Goal: Task Accomplishment & Management: Manage account settings

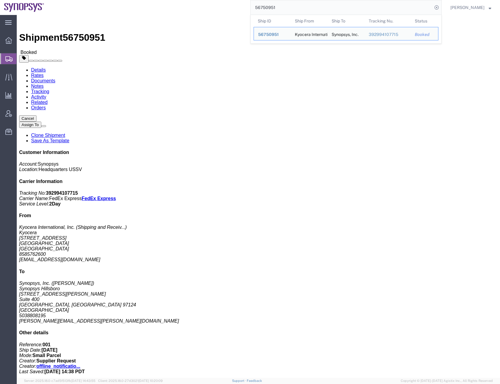
scroll to position [47, 0]
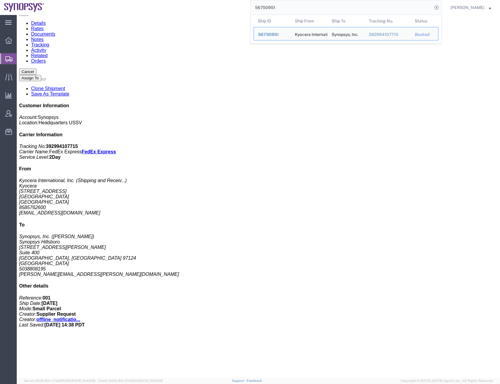
drag, startPoint x: 288, startPoint y: 6, endPoint x: 237, endPoint y: 13, distance: 51.4
click at [237, 13] on div "56750951 Ship ID Ship From Ship To Tracking Nu. Status Ship ID 56750951 Ship Fr…" at bounding box center [245, 7] width 394 height 15
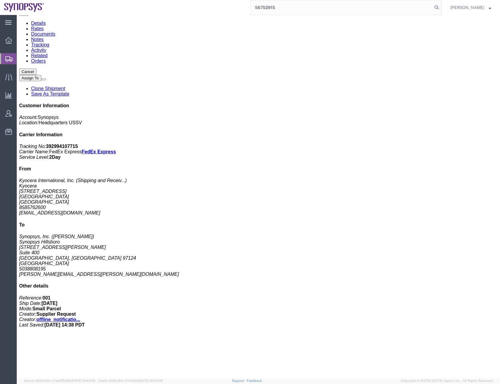
type input "56752915"
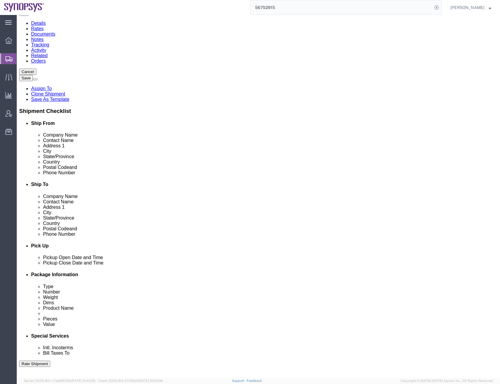
select select
select select "63192"
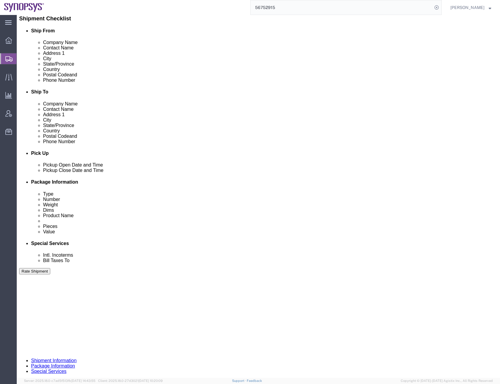
scroll to position [150, 0]
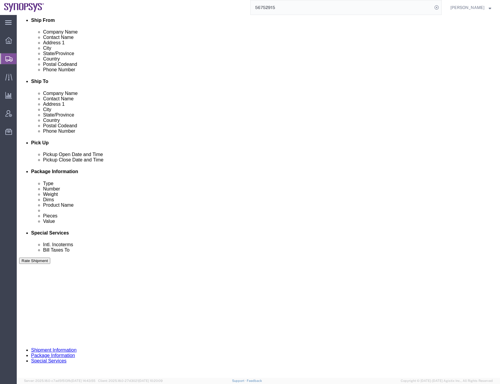
drag, startPoint x: 55, startPoint y: 283, endPoint x: 47, endPoint y: 283, distance: 7.5
click select "Select Air Less than Truckload Multi-Leg Ocean Freight Rail Small Parcel Truckl…"
select select "AIR"
click select "Select Air Less than Truckload Multi-Leg Ocean Freight Rail Small Parcel Truckl…"
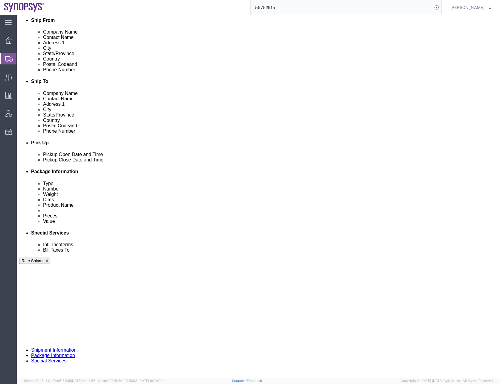
select select
click select "Select Air Less than Truckload Multi-Leg Ocean Freight Rail Small Parcel Truckl…"
click button "Continue"
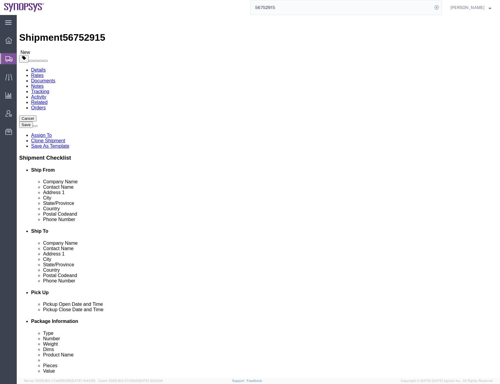
click icon
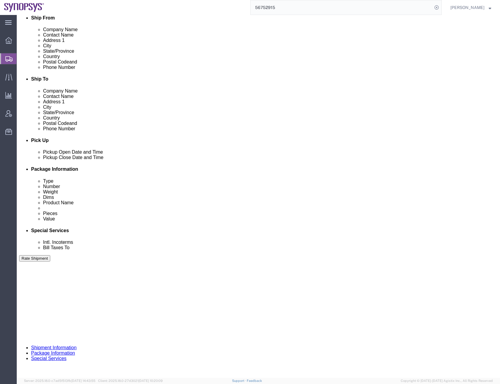
click icon
click button "Continue"
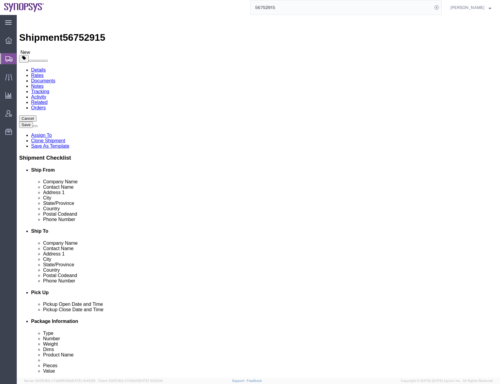
click dd "10.10 USD"
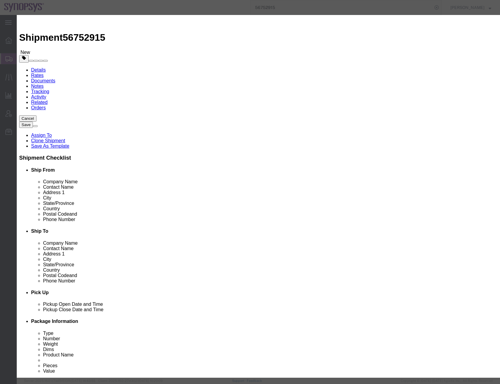
click button "Save & Close"
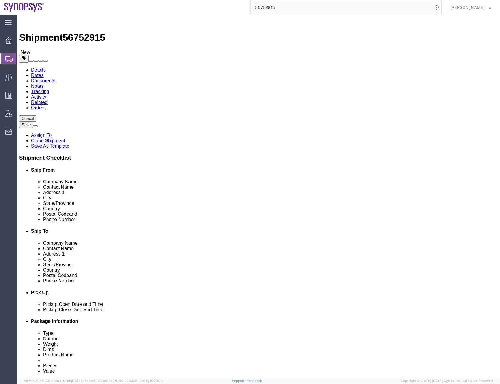
click dd "1.00 Each"
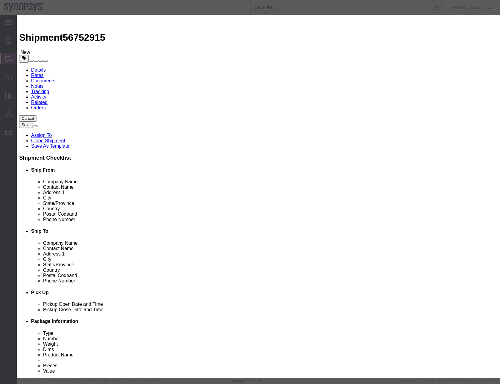
click select "Select 50 55 60 65 70 85 92.5 100 125 175 250 300 400"
select select "50"
click select "Select 50 55 60 65 70 85 92.5 100 125 175 250 300 400"
drag, startPoint x: 219, startPoint y: 45, endPoint x: 60, endPoint y: 69, distance: 161.6
click div "Edit content Commodity library Product Name Broadcast Hub IO Rework Boards Qty …"
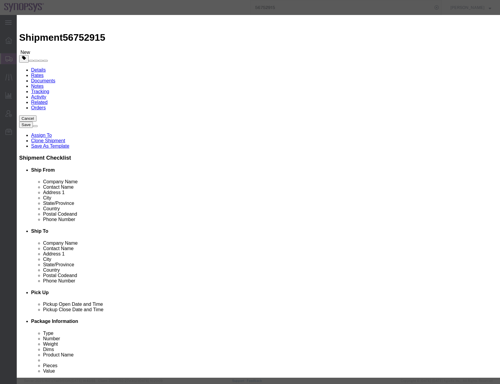
click textarea
paste textarea "Broadcast Hub IO Rework Boards Qty 2"
type textarea "Broadcast Hub IO Rework Boards Qty 2"
click button "Save & Close"
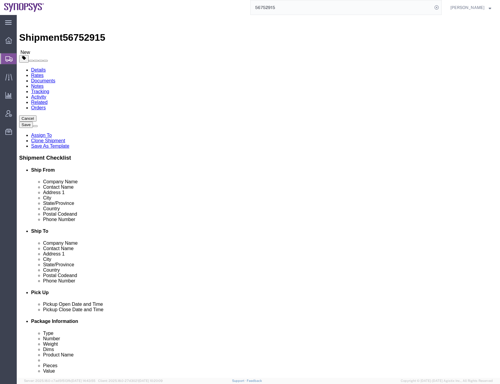
click button "Continue"
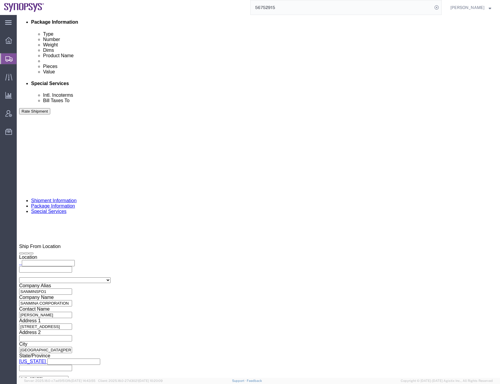
scroll to position [299, 0]
click ul "[PERSON_NAME][EMAIL_ADDRESS][DOMAIN_NAME] [DOMAIN_NAME][EMAIL_ADDRESS][DOMAIN_N…"
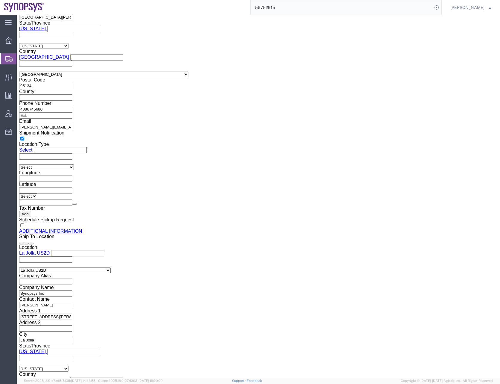
scroll to position [634, 0]
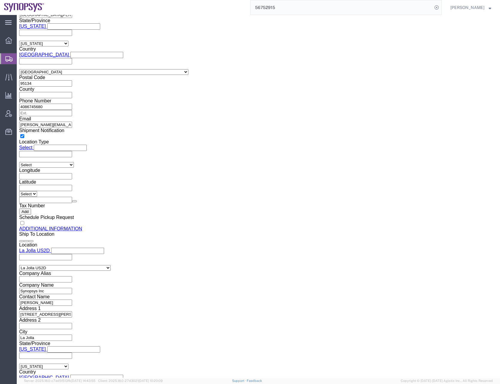
click button "Save"
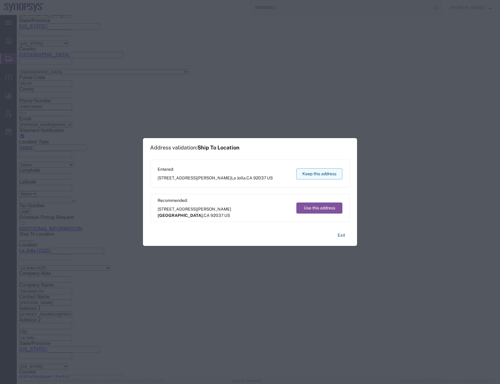
click at [318, 169] on button "Keep this address" at bounding box center [320, 173] width 46 height 11
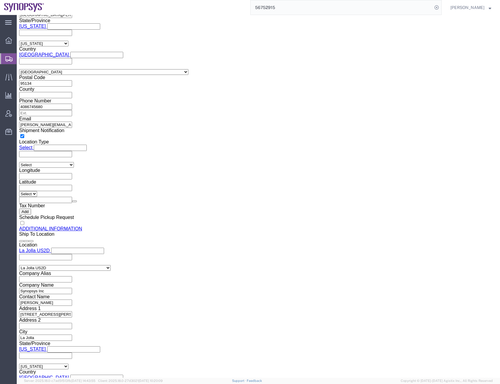
click button "Rate Shipment"
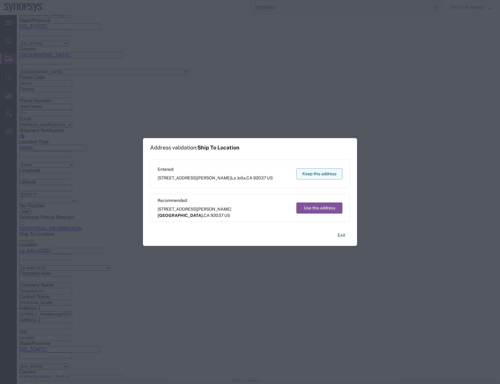
click at [325, 175] on button "Keep this address" at bounding box center [320, 173] width 46 height 11
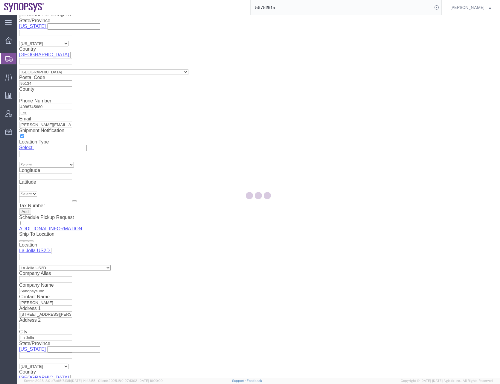
scroll to position [0, 0]
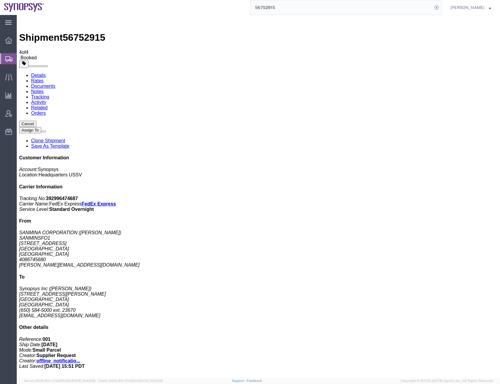
click at [275, 7] on input "56752915" at bounding box center [342, 7] width 182 height 14
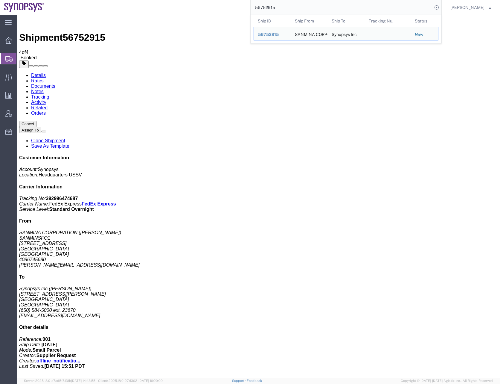
click at [275, 7] on input "56752915" at bounding box center [342, 7] width 182 height 14
paste input "22096"
type input "56722096"
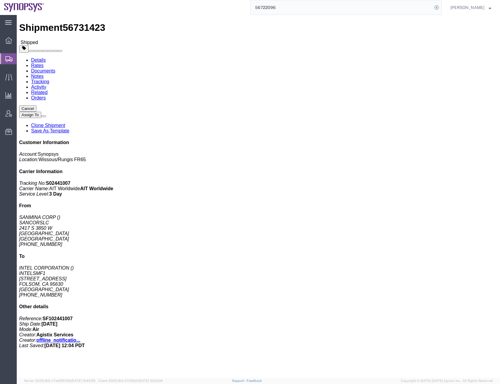
scroll to position [15, 0]
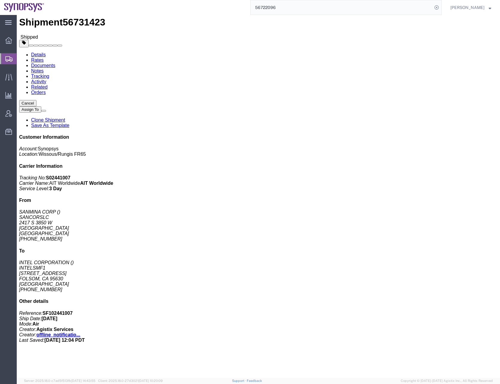
click link "Tracking"
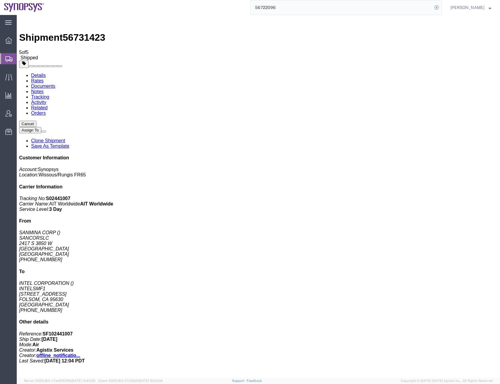
click at [46, 100] on link "Activity" at bounding box center [38, 102] width 15 height 5
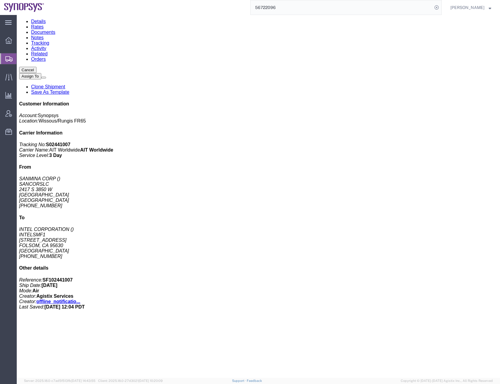
scroll to position [163, 0]
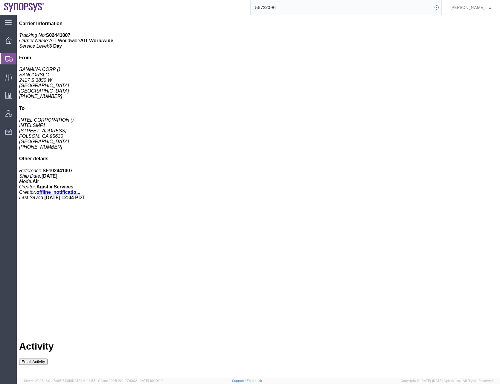
click at [419, 200] on div "Cancel Assign To Clone Shipment Save As Template Customer Information Account: …" at bounding box center [258, 78] width 479 height 243
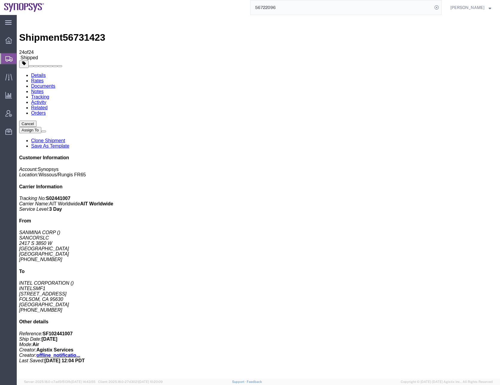
click at [7, 56] on icon at bounding box center [8, 58] width 7 height 5
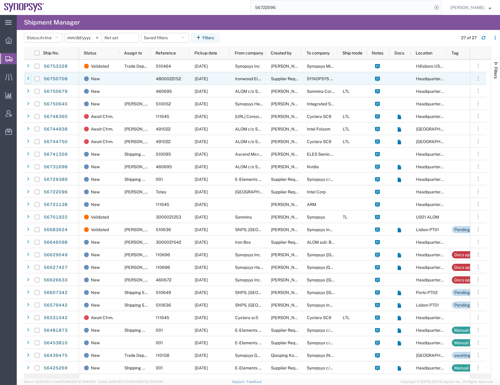
click at [27, 78] on icon at bounding box center [28, 79] width 2 height 4
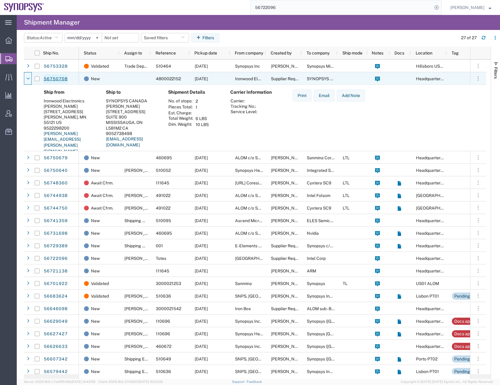
click at [48, 80] on link "56750708" at bounding box center [55, 79] width 25 height 10
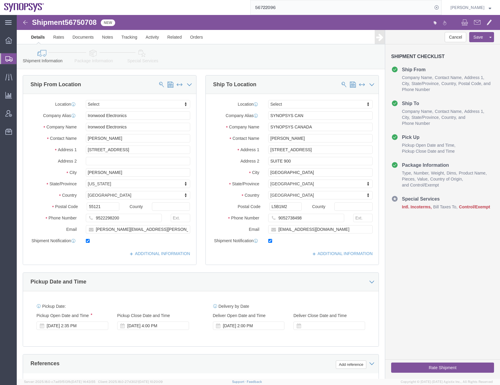
select select
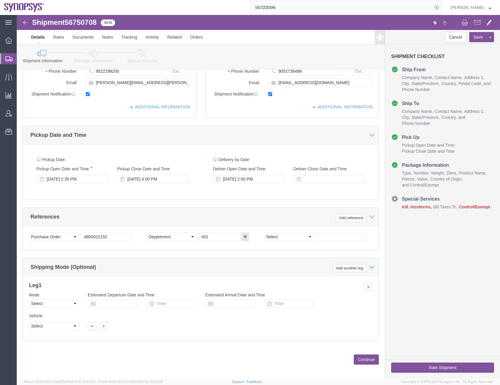
scroll to position [151, 0]
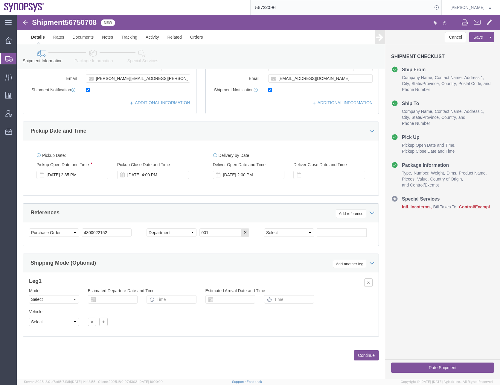
click button "Continue"
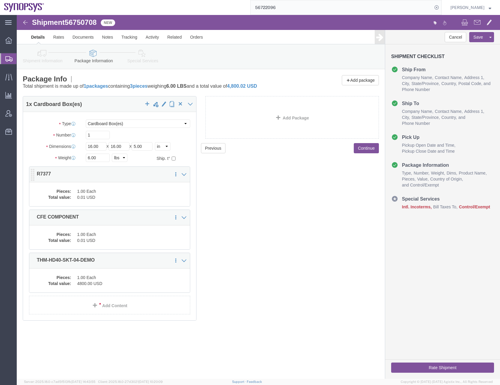
click dd "0.01 USD"
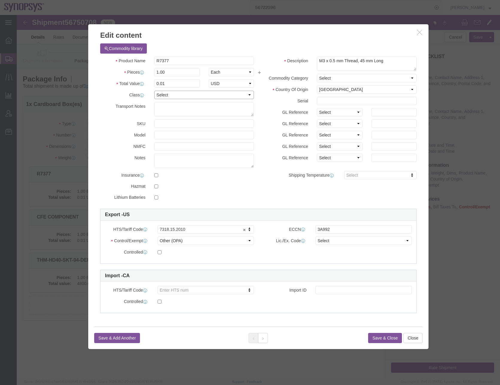
click select "Select 50 55 60 65 70 85 92.5 100 125 175 250 300 400"
select select "50"
click select "Select 50 55 60 65 70 85 92.5 100 125 175 250 300 400"
click select "Select ATF BIS DEA EPA FDA FTR ITAR OFAC Other (OPA)"
select select "BIS"
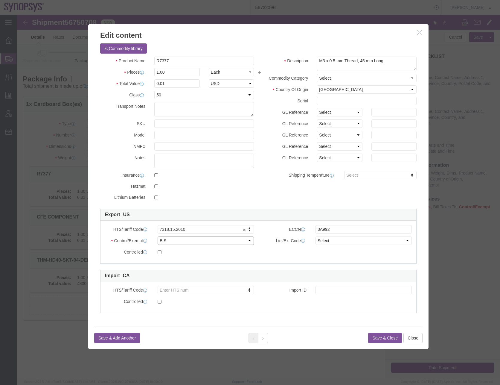
click select "Select ATF BIS DEA EPA FDA FTR ITAR OFAC Other (OPA)"
click select "Select AGR-Agricultural APP-Computers APR-Additional Permissive Exports AVS-Air…"
select select "NLR"
click select "Select AGR-Agricultural APP-Computers APR-Additional Permissive Exports AVS-Air…"
click button "Save & Close"
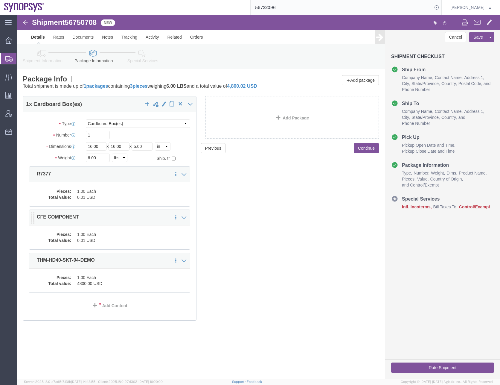
click dd "1.00 Each"
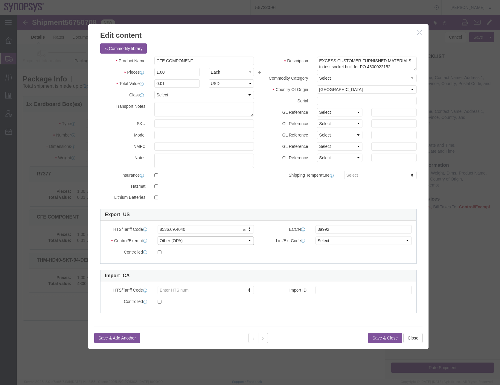
click select "Select ATF BIS DEA EPA FDA FTR ITAR OFAC Other (OPA)"
select select "BIS"
click select "Select ATF BIS DEA EPA FDA FTR ITAR OFAC Other (OPA)"
click select "Select AGR-Agricultural APP-Computers APR-Additional Permissive Exports AVS-Air…"
select select "NLR"
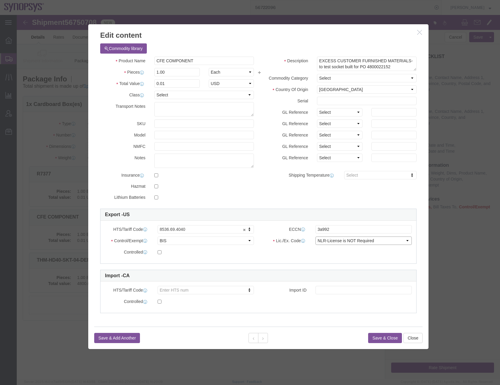
click select "Select AGR-Agricultural APP-Computers APR-Additional Permissive Exports AVS-Air…"
click button "Save & Close"
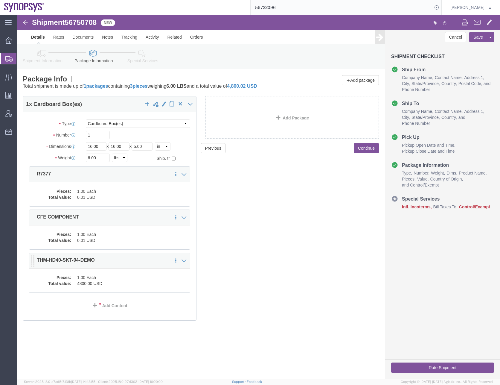
click dd "1.00 Each"
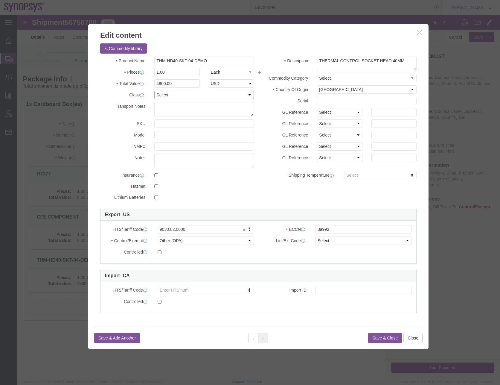
click select "Select 50 55 60 65 70 85 92.5 100 125 175 250 300 400"
select select "50"
click select "Select 50 55 60 65 70 85 92.5 100 125 175 250 300 400"
click select "Select ATF BIS DEA EPA FDA FTR ITAR OFAC Other (OPA)"
select select "BIS"
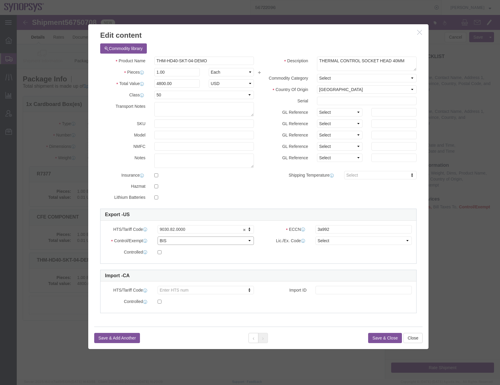
click select "Select ATF BIS DEA EPA FDA FTR ITAR OFAC Other (OPA)"
click select "Select AGR-Agricultural APP-Computers APR-Additional Permissive Exports AVS-Air…"
select select "NLR"
click select "Select AGR-Agricultural APP-Computers APR-Additional Permissive Exports AVS-Air…"
click button "Save & Close"
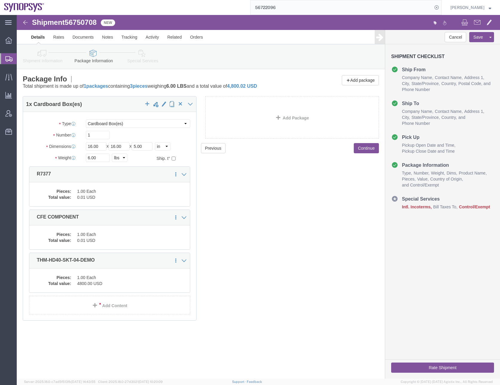
click div "Previous Continue"
click button "Continue"
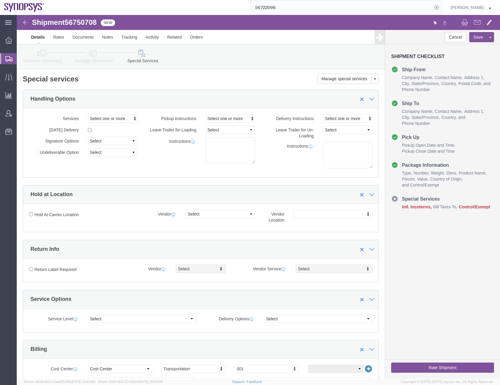
click span "56750708"
copy span "56750708"
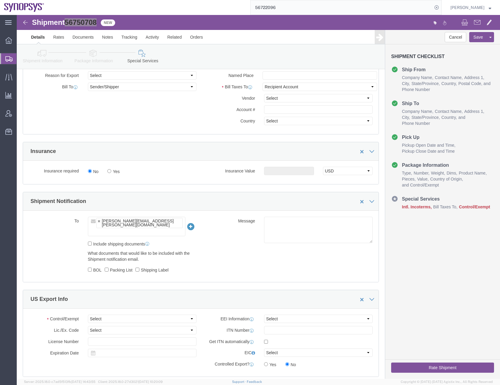
scroll to position [329, 0]
click input "text"
type input "[EMAIL_ADDRESS][DOMAIN_NAME]"
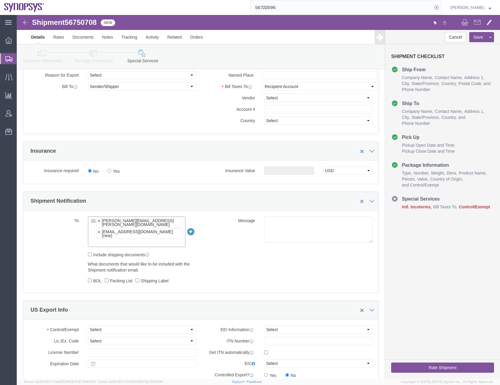
click div "Include shipping documents"
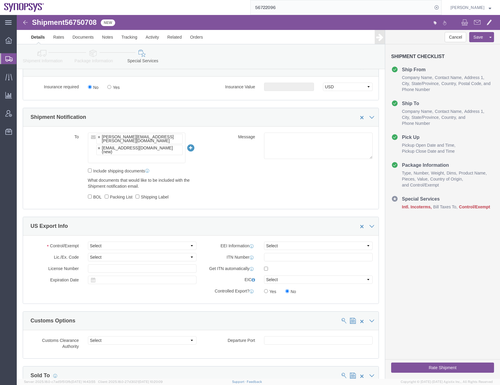
scroll to position [419, 0]
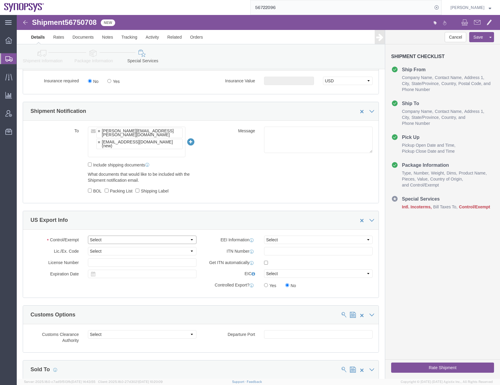
click select "Select ATF BIS DEA EPA FDA FTR ITAR OFAC Other (OPA)"
select select "BIS"
click select "Select ATF BIS DEA EPA FDA FTR ITAR OFAC Other (OPA)"
click select "Select AGR-Agricultural APP-Computers APR-Additional Permissive Exports AVS-Air…"
select select "NLR"
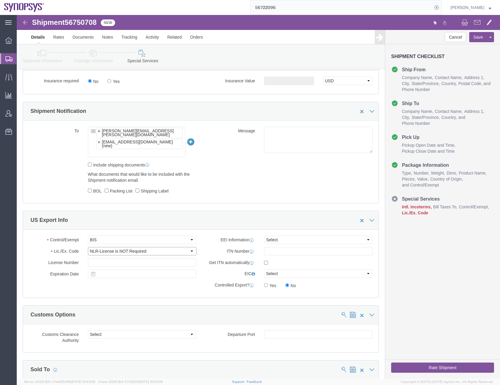
click select "Select AGR-Agricultural APP-Computers APR-Additional Permissive Exports AVS-Air…"
click select "Select AES-Direct EEI Carrier File EEI EEI Exempt"
select select "AESD"
click select "Select AES-Direct EEI Carrier File EEI EEI Exempt"
click input "checkbox"
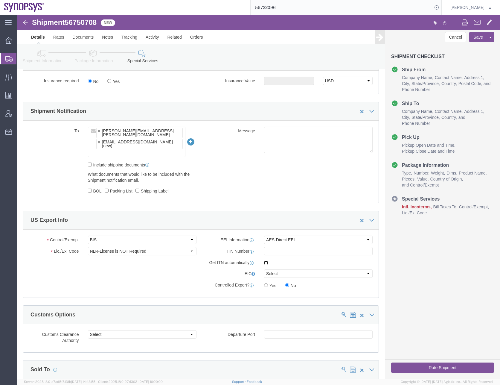
checkbox input "true"
click select "Select AES-Direct EEI Carrier File EEI EEI Exempt"
select select "EXEM"
click select "Select AES-Direct EEI Carrier File EEI EEI Exempt"
click input "checkbox"
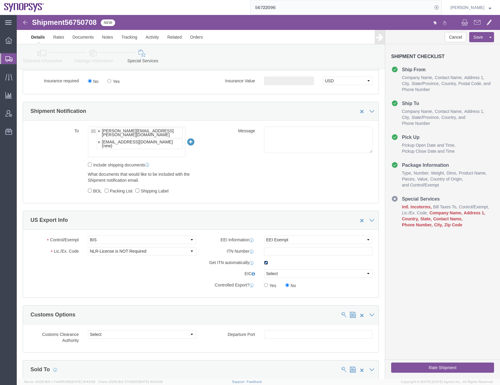
checkbox input "false"
click div "Control/Exempt Select ATF BIS DEA EPA FDA FTR ITAR OFAC Other (OPA) Lic./Ex. Co…"
drag, startPoint x: 95, startPoint y: 236, endPoint x: 48, endPoint y: 249, distance: 49.6
click div "Control/Exempt Select ATF BIS DEA EPA FDA FTR ITAR OFAC Other (OPA) Lic./Ex. Co…"
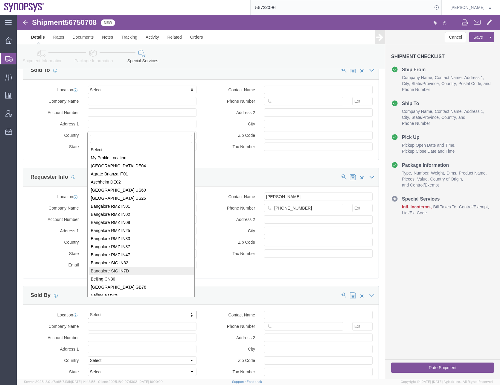
scroll to position [1, 0]
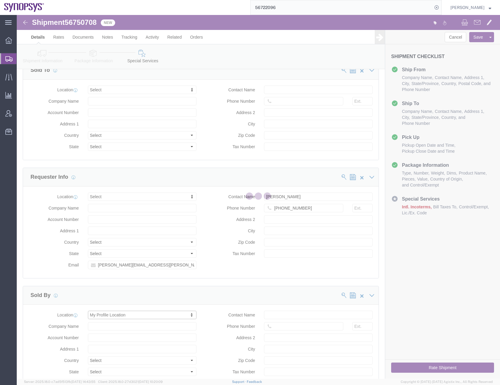
select select "CA"
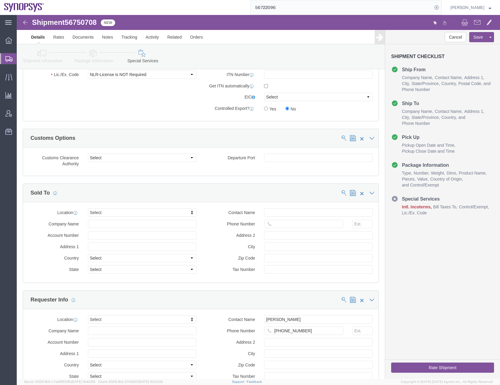
scroll to position [539, 0]
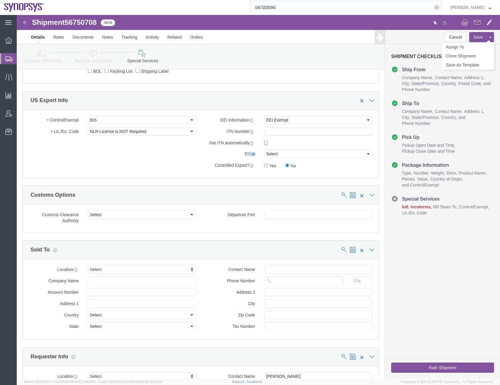
click button "Save"
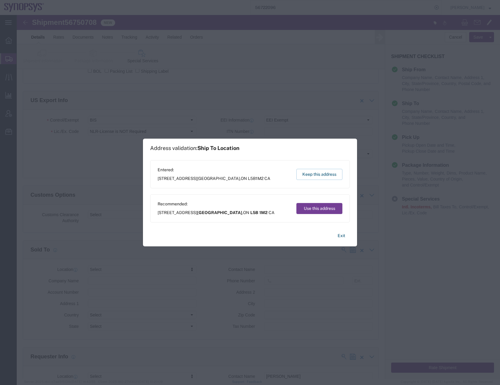
click at [309, 207] on button "Use this address" at bounding box center [320, 208] width 46 height 11
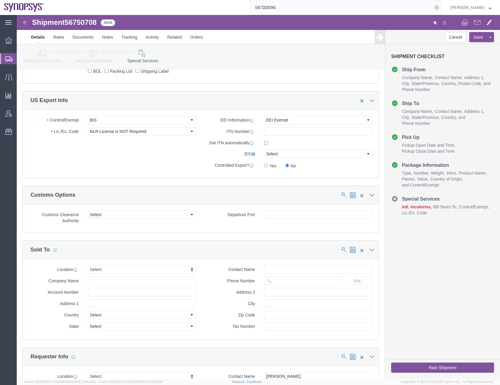
click icon
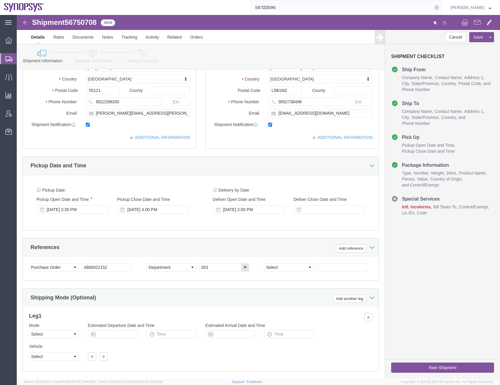
scroll to position [31, 0]
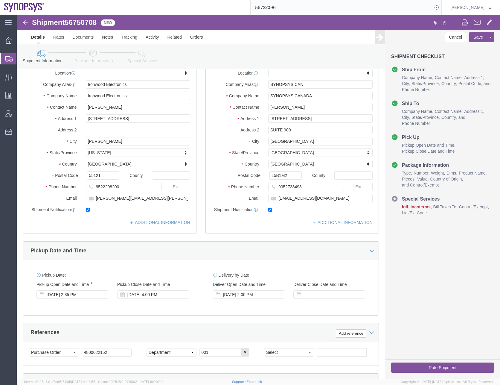
click icon
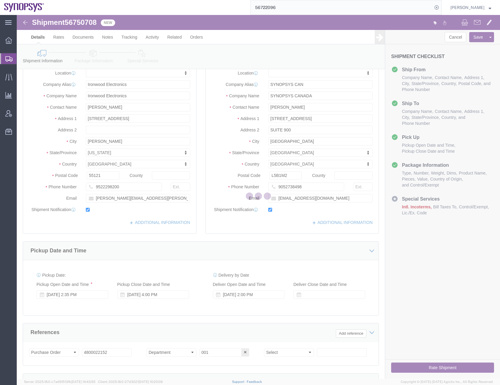
select select
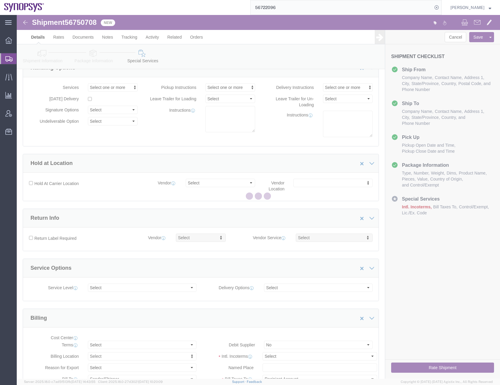
select select "COSTCENTER"
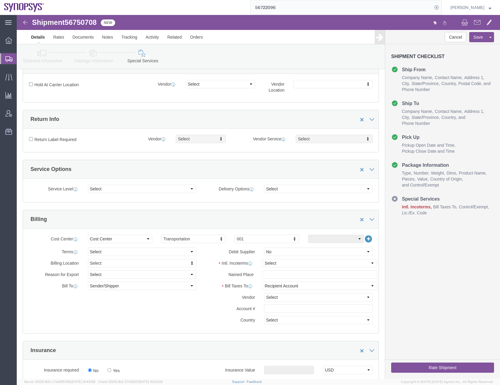
scroll to position [211, 0]
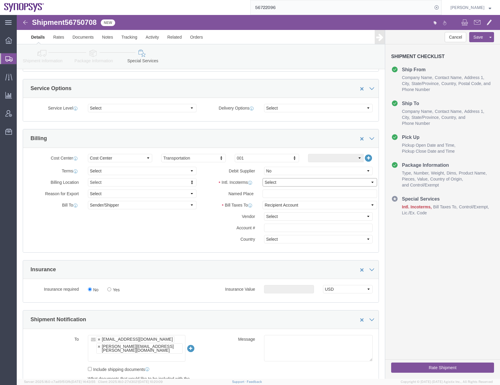
click select "Select Carriage Insurance Paid Carriage Paid To Cost and Freight Cost Insurance…"
select select "DAP"
click select "Select Carriage Insurance Paid Carriage Paid To Cost and Freight Cost Insurance…"
click div "Billing Location Select Select My Profile Location [GEOGRAPHIC_DATA] DE04 Agrat…"
click select "Select DHL FedEx Express UPS"
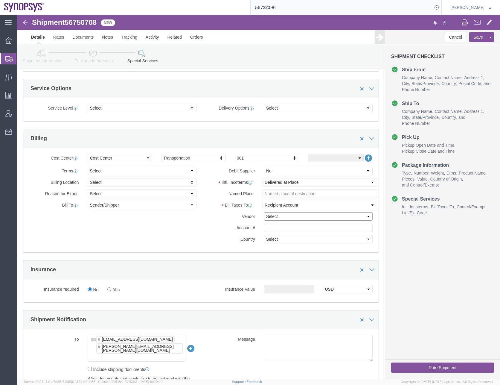
select select "FedEx Express"
click select "Select DHL FedEx Express UPS"
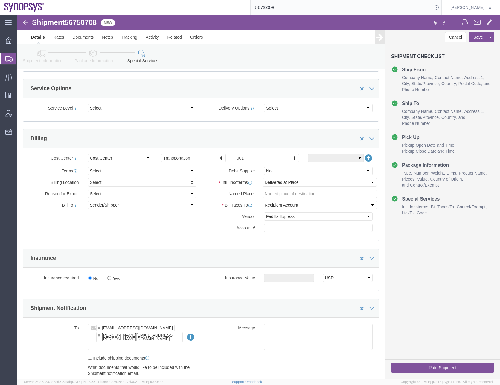
click div "Cost Center Select Buyer Cost Center Department Operations Number Order Number …"
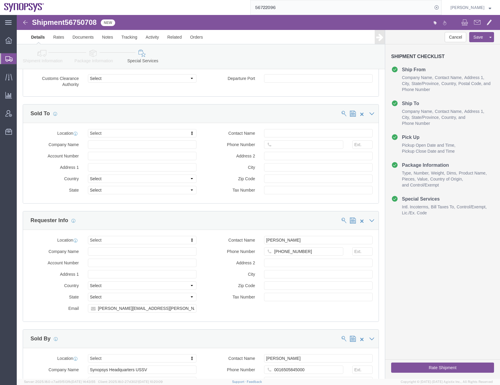
scroll to position [791, 0]
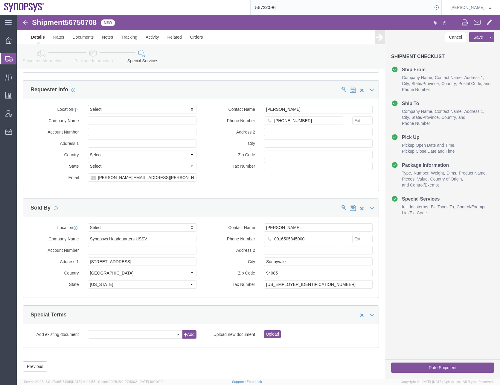
click button "Rate Shipment"
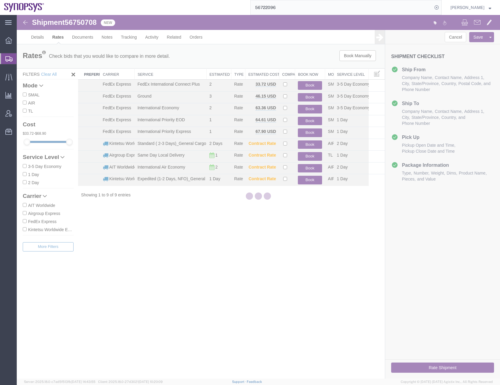
scroll to position [0, 0]
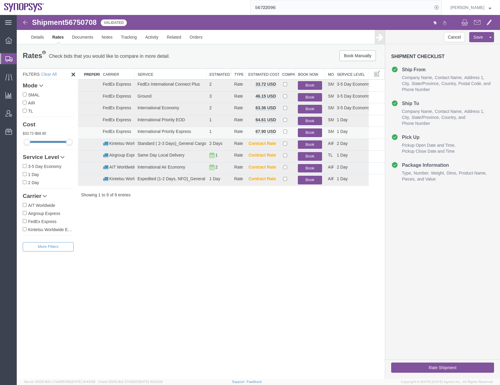
click at [309, 132] on button "Book" at bounding box center [310, 132] width 24 height 9
click at [40, 36] on link "Details" at bounding box center [37, 37] width 21 height 14
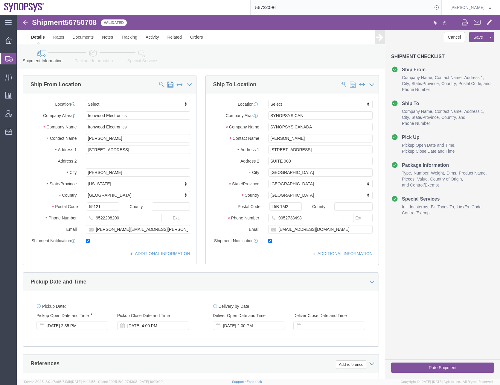
click icon
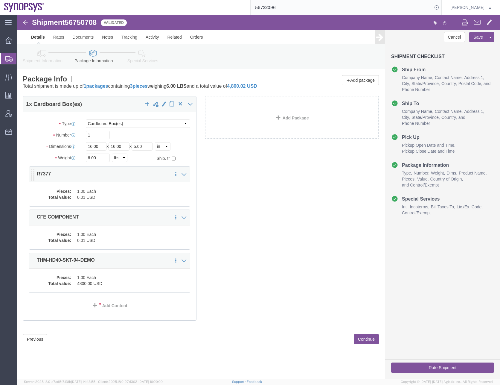
click dd "0.01 USD"
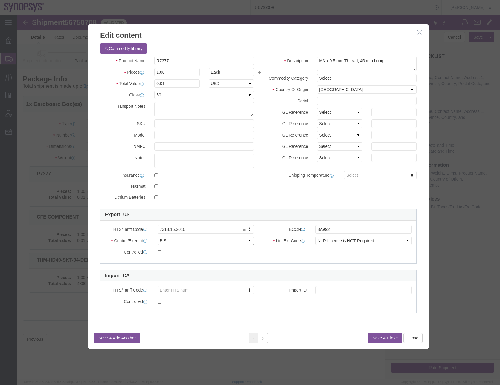
click select "Select ATF BIS DEA EPA FDA FTR ITAR OFAC Other (OPA)"
select select "FTR"
click select "Select ATF BIS DEA EPA FDA FTR ITAR OFAC Other (OPA)"
click select "Select 30.2(d)(2) 30.36 30.37(a) 30.37(f) 30.37(g) 30.37(h) 30.37(i) 30.37(j) 3…"
select select "30.36"
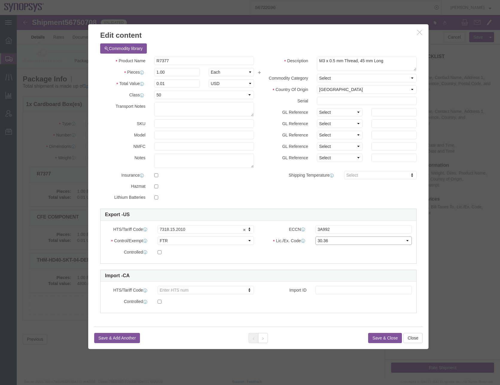
click select "Select 30.2(d)(2) 30.36 30.37(a) 30.37(f) 30.37(g) 30.37(h) 30.37(i) 30.37(j) 3…"
click icon
click select "Select ATF BIS DEA EPA FDA FTR ITAR OFAC Other (OPA)"
select select "FTR"
click select "Select ATF BIS DEA EPA FDA FTR ITAR OFAC Other (OPA)"
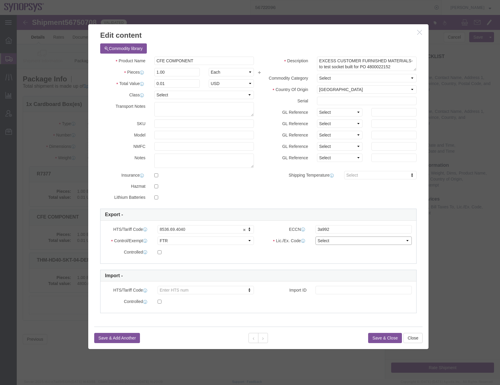
click select "Select 30.2(d)(2) 30.36 30.37(a) 30.37(f) 30.37(g) 30.37(h) 30.37(i) 30.37(j) 3…"
select select "30.36"
click select "Select 30.2(d)(2) 30.36 30.37(a) 30.37(f) 30.37(g) 30.37(h) 30.37(i) 30.37(j) 3…"
click button "Save & Add Another"
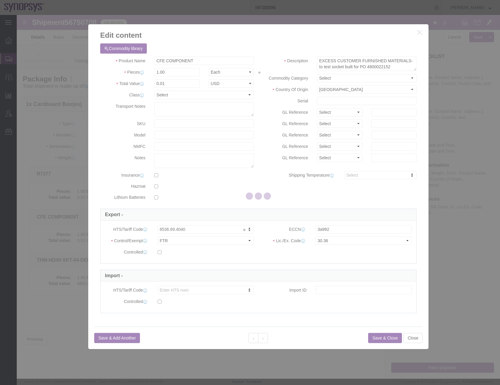
select select "EA"
select select
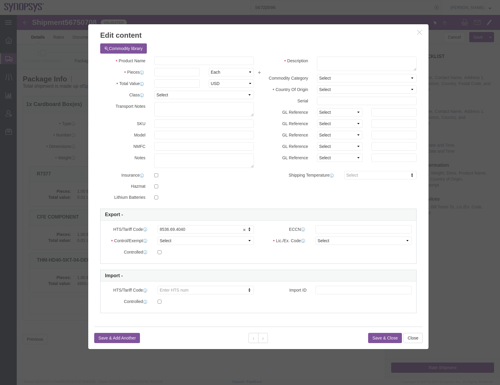
select select "USD"
click button "Close"
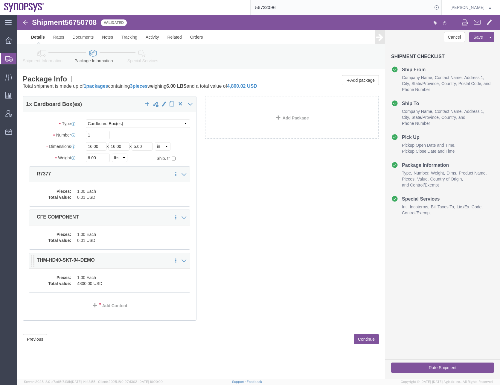
click dd "4800.00 USD"
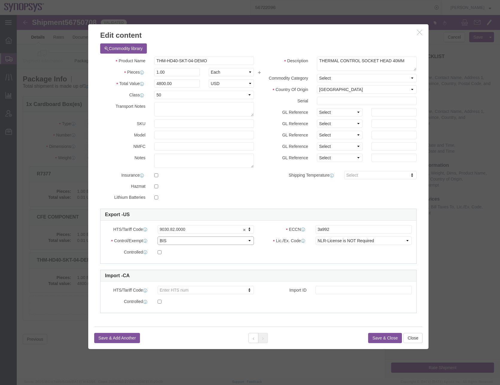
click select "Select ATF BIS DEA EPA FDA FTR ITAR OFAC Other (OPA)"
select select "FTR"
click select "Select ATF BIS DEA EPA FDA FTR ITAR OFAC Other (OPA)"
click select "Select 30.2(d)(2) 30.36 30.37(a) 30.37(f) 30.37(g) 30.37(h) 30.37(i) 30.37(j) 3…"
select select "30.36"
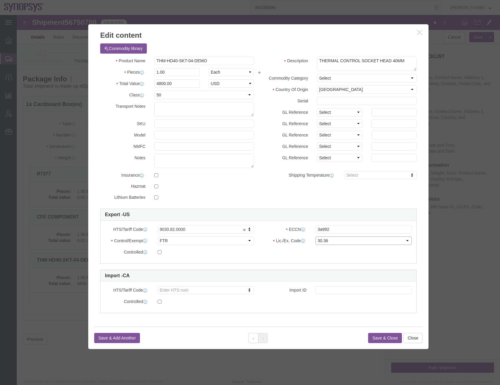
click select "Select 30.2(d)(2) 30.36 30.37(a) 30.37(f) 30.37(g) 30.37(h) 30.37(i) 30.37(j) 3…"
click icon
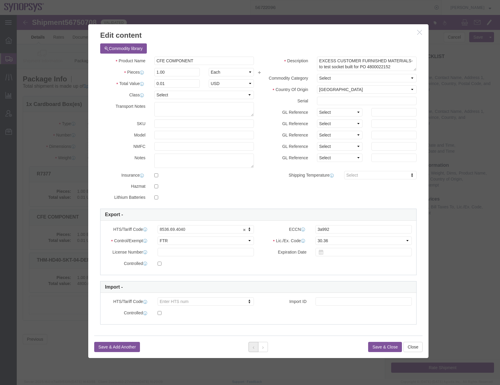
click div "Save & Add Another Save & Close Close"
click button
click button "Save & Close"
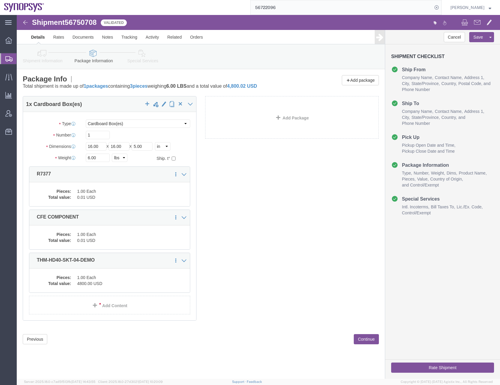
click div "1 x Cardboard Box(es) Package Type Select Bale(s) Basket(s) Bolt(s) Bottle(s) B…"
click button "Save"
click button "Rate Shipment"
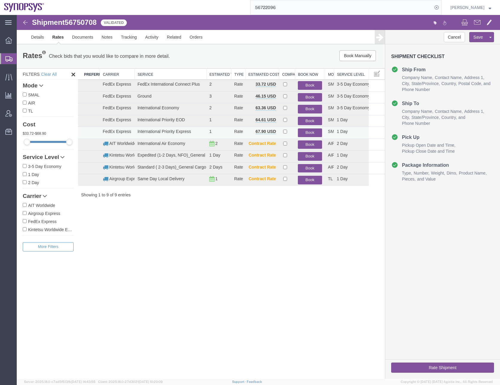
click at [309, 133] on button "Book" at bounding box center [310, 132] width 24 height 9
click at [40, 36] on link "Details" at bounding box center [37, 37] width 21 height 14
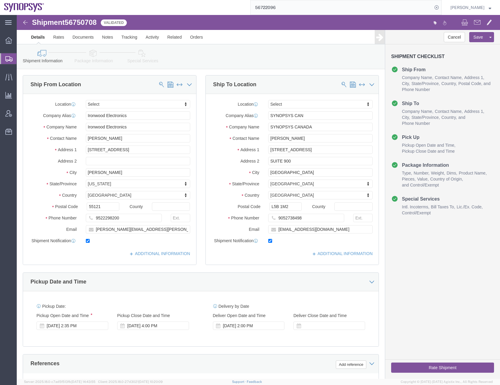
click icon
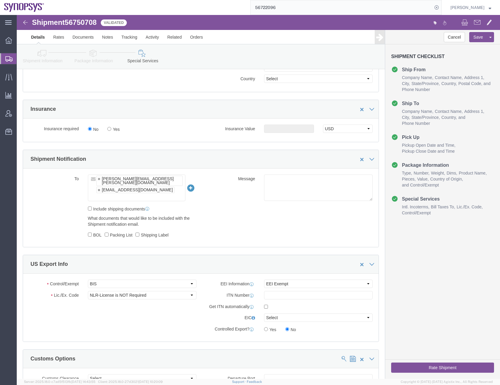
scroll to position [389, 0]
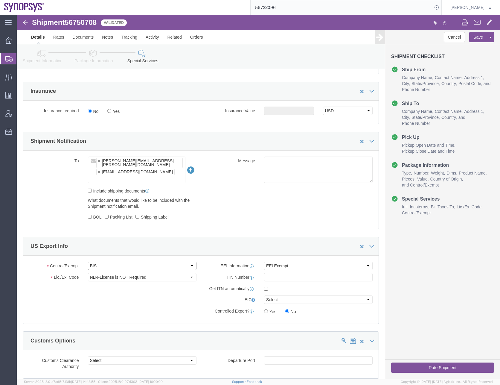
click select "Select ATF BIS DEA EPA FDA FTR ITAR OFAC Other (OPA)"
select select "FTR"
click select "Select ATF BIS DEA EPA FDA FTR ITAR OFAC Other (OPA)"
click select "Select 30.2(d)(2) 30.36 30.37(a) 30.37(f) 30.37(g) 30.37(h) 30.37(i) 30.37(j) 3…"
select select "30.36"
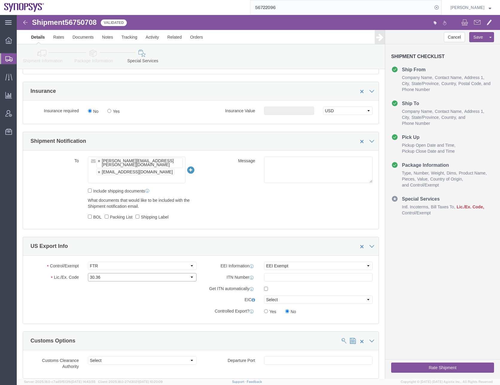
click select "Select 30.2(d)(2) 30.36 30.37(a) 30.37(f) 30.37(g) 30.37(h) 30.37(i) 30.37(j) 3…"
click button "Save"
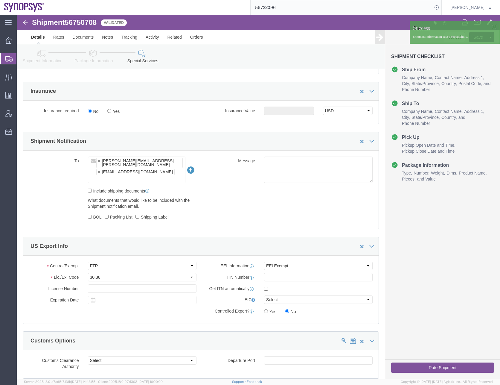
click button "Rate Shipment"
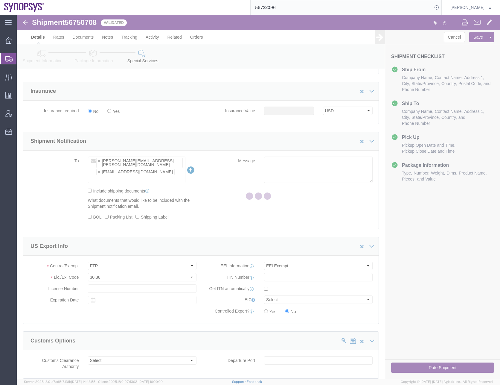
scroll to position [0, 0]
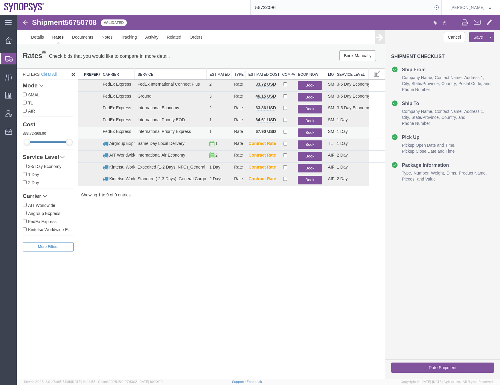
click at [309, 133] on button "Book" at bounding box center [310, 132] width 24 height 9
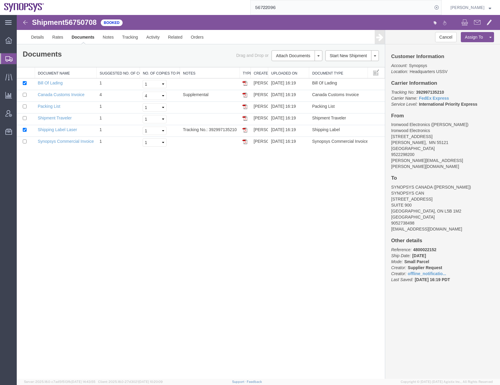
click at [147, 244] on div "Shipment 56750708 6 of 6 Booked Details Rates Documents Notes Tracking Activity…" at bounding box center [259, 197] width 484 height 364
click at [7, 59] on icon at bounding box center [8, 58] width 7 height 5
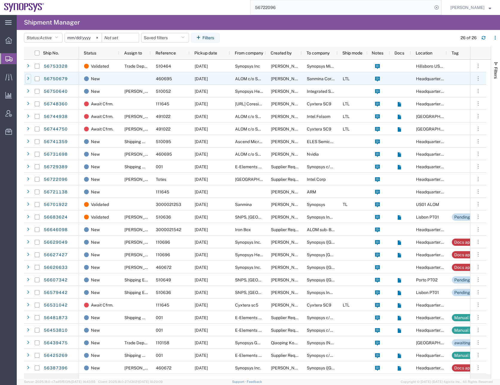
click at [28, 80] on icon at bounding box center [28, 79] width 2 height 4
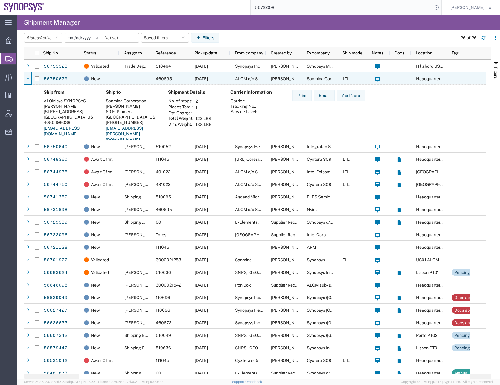
click at [28, 80] on icon at bounding box center [28, 79] width 4 height 4
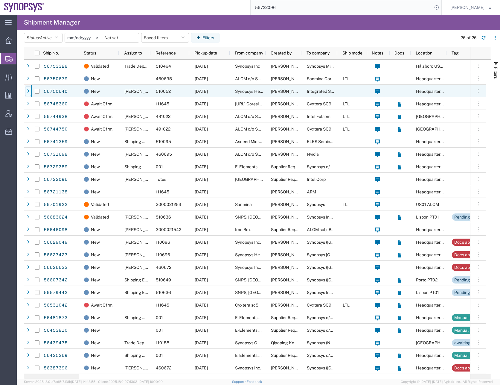
click at [28, 90] on icon at bounding box center [28, 91] width 2 height 4
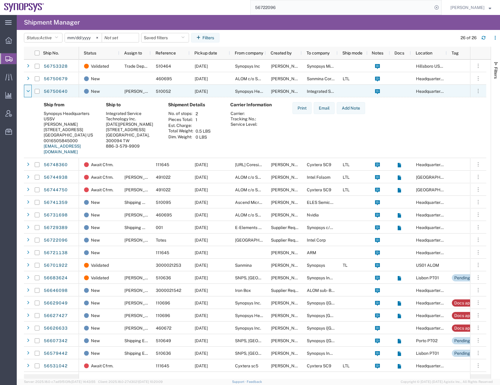
click at [28, 90] on icon at bounding box center [28, 91] width 4 height 4
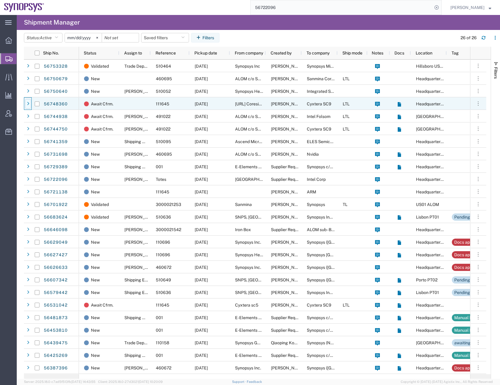
click at [28, 101] on div at bounding box center [28, 104] width 6 height 10
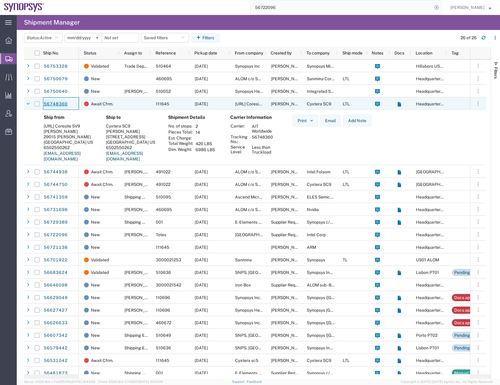
click at [53, 102] on link "56748360" at bounding box center [55, 104] width 25 height 10
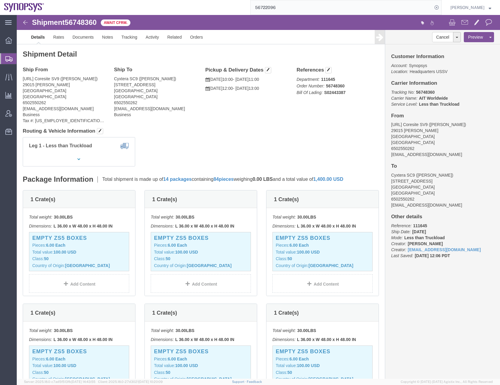
click span "56748360"
copy span "56748360"
click link "Activity"
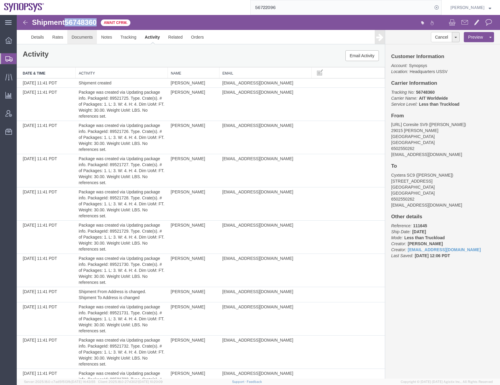
click at [77, 37] on link "Documents" at bounding box center [82, 37] width 30 height 14
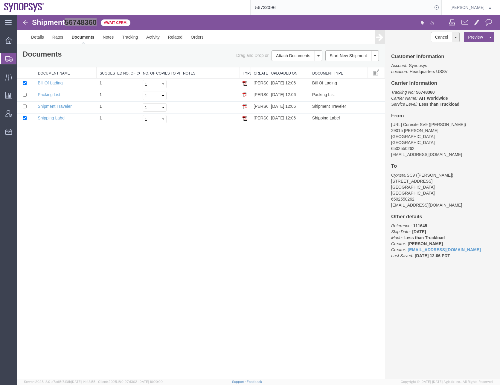
click at [7, 57] on icon at bounding box center [8, 58] width 7 height 5
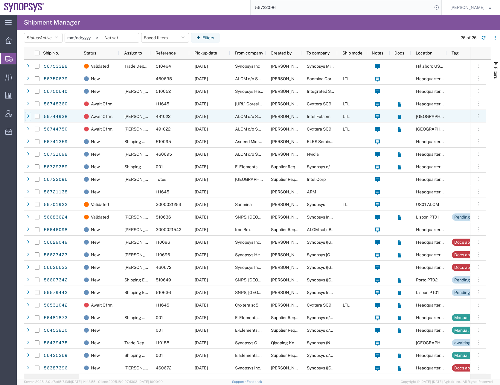
click at [27, 115] on icon at bounding box center [28, 116] width 2 height 4
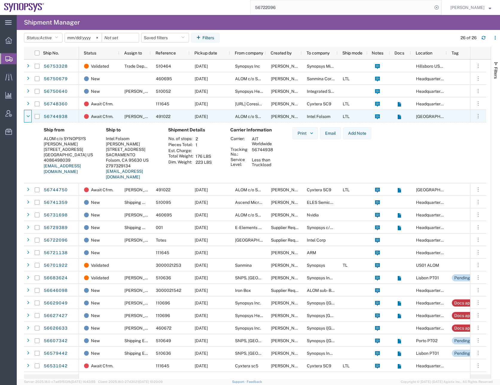
click at [27, 115] on icon at bounding box center [28, 116] width 4 height 4
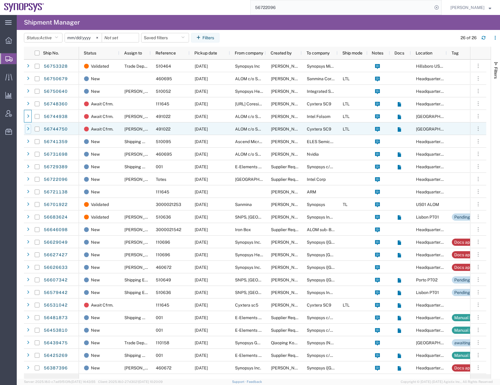
click at [28, 128] on icon at bounding box center [28, 129] width 2 height 4
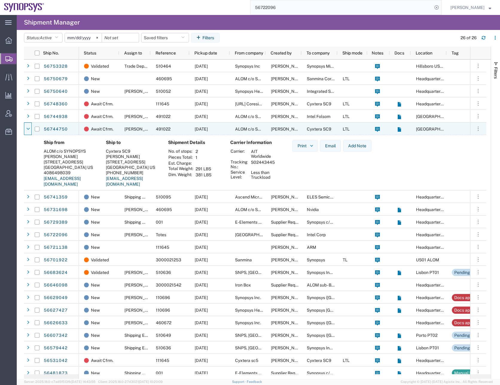
click at [28, 128] on icon at bounding box center [28, 129] width 4 height 4
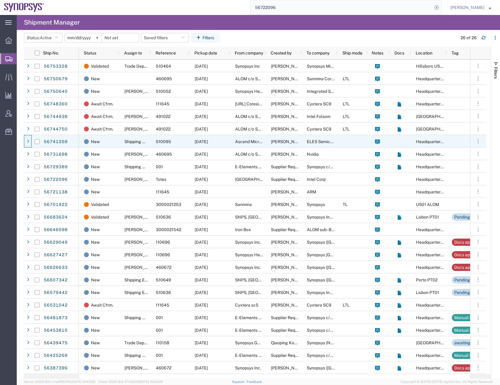
click at [28, 139] on icon at bounding box center [28, 141] width 2 height 4
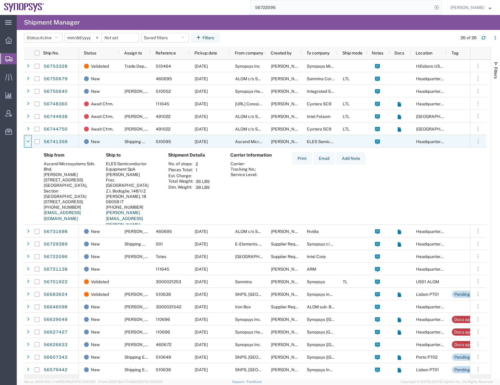
click at [28, 142] on icon at bounding box center [28, 141] width 4 height 4
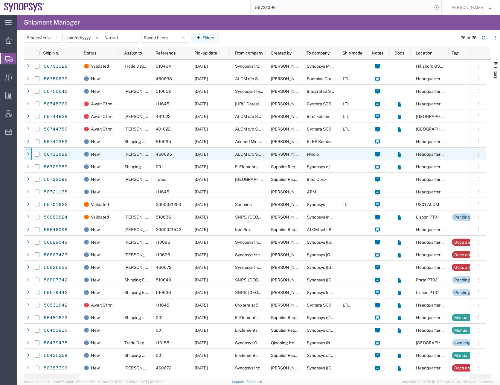
click at [28, 152] on icon at bounding box center [28, 154] width 2 height 4
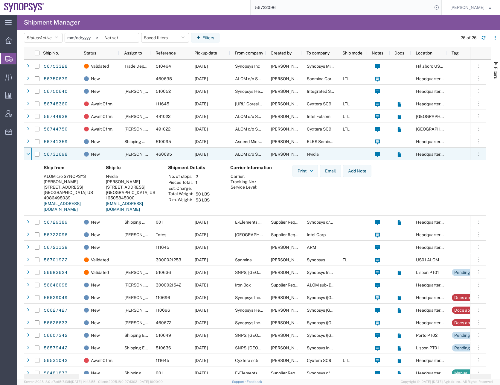
click at [28, 152] on icon at bounding box center [28, 154] width 4 height 4
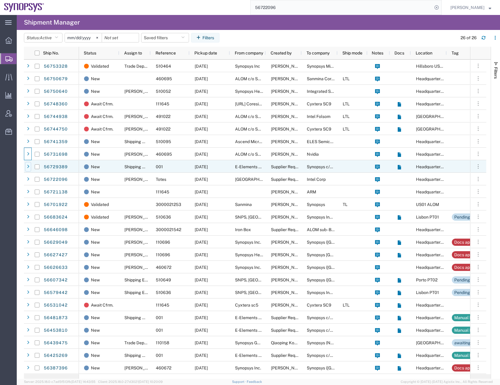
click at [28, 164] on div at bounding box center [28, 167] width 6 height 10
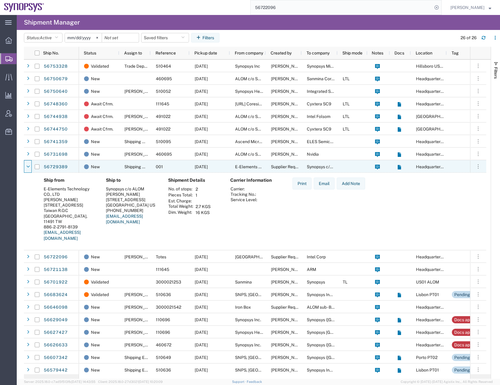
click at [28, 164] on div at bounding box center [28, 167] width 6 height 10
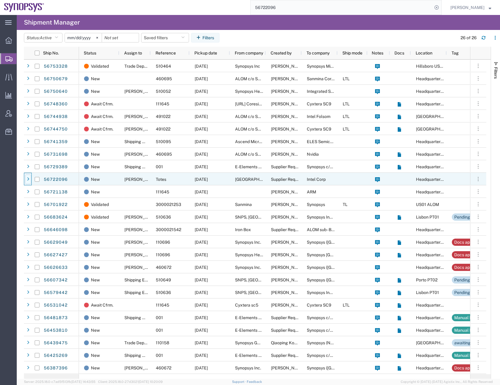
click at [28, 177] on div at bounding box center [28, 180] width 6 height 10
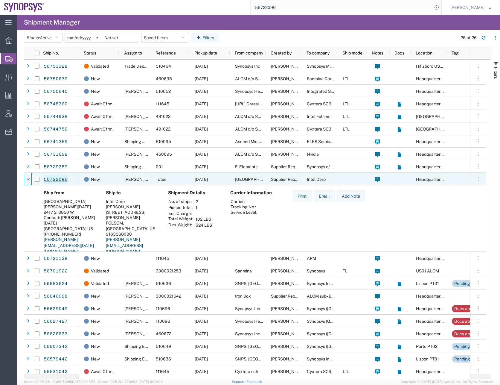
click at [55, 179] on link "56722096" at bounding box center [55, 180] width 25 height 10
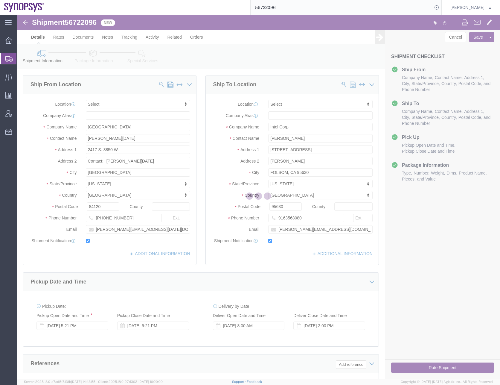
select select
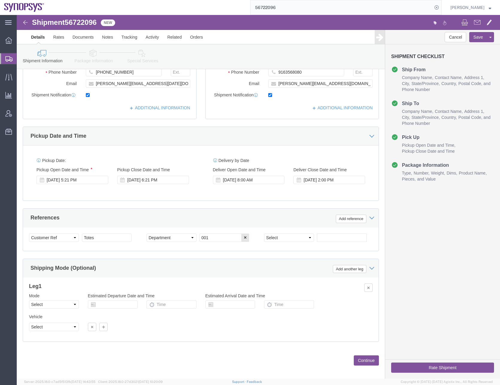
scroll to position [151, 0]
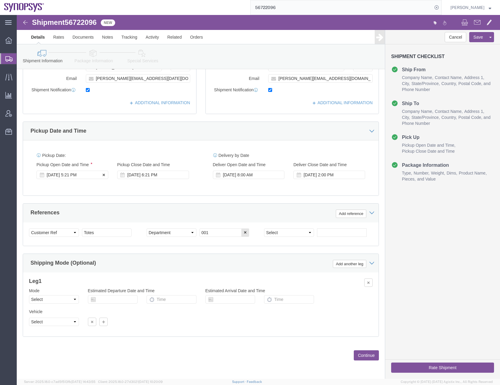
click div "[DATE] 5:21 PM"
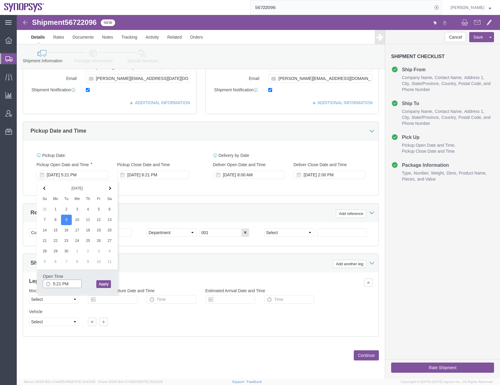
click input "5:21 PM"
type input "1:00 PM"
click button "Apply"
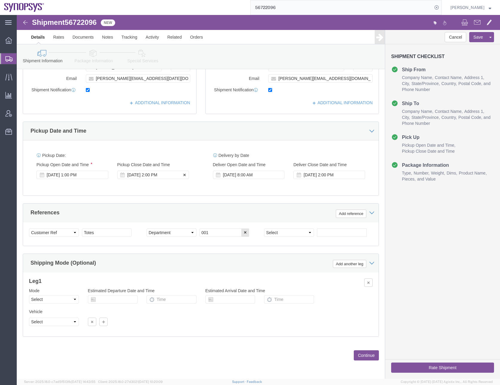
click div "[DATE] 2:00 PM"
type input "5:00 PM"
click button "Apply"
click button "Continue"
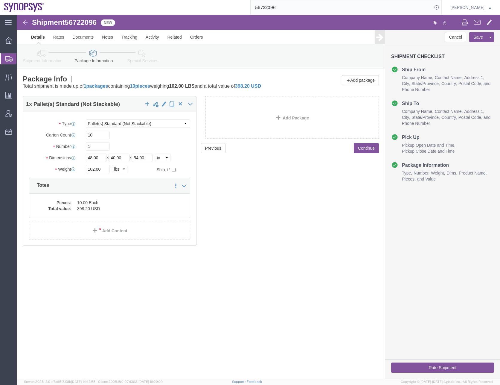
click icon
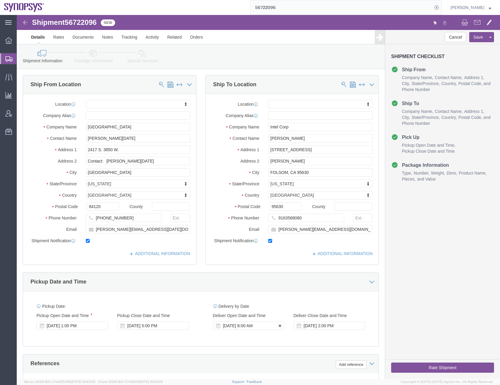
click icon
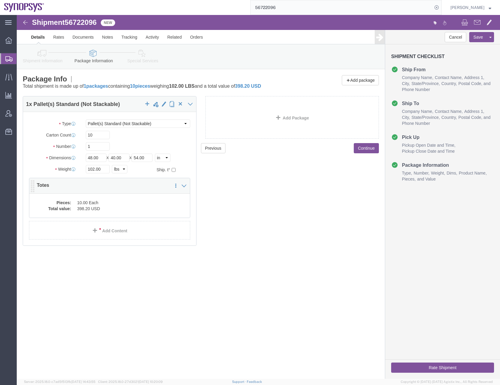
click dd "398.20 USD"
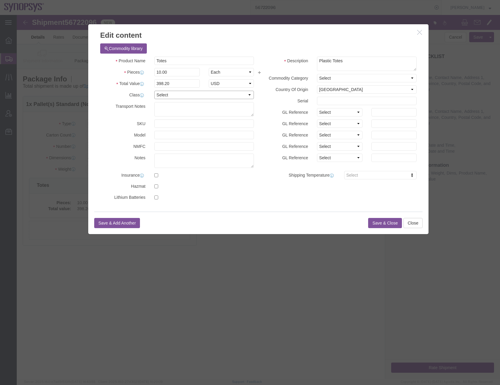
click select "Select 50 55 60 65 70 85 92.5 100 125 175 250 300 400"
select select "50"
click select "Select 50 55 60 65 70 85 92.5 100 125 175 250 300 400"
click button "Save & Close"
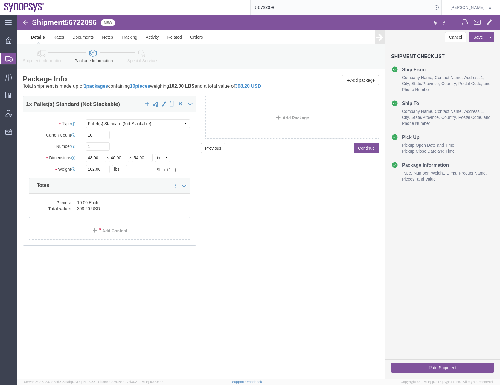
click button "Continue"
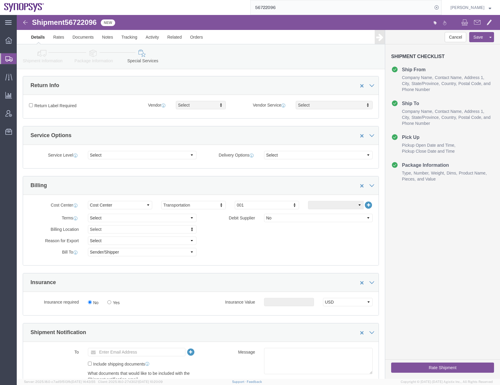
scroll to position [180, 0]
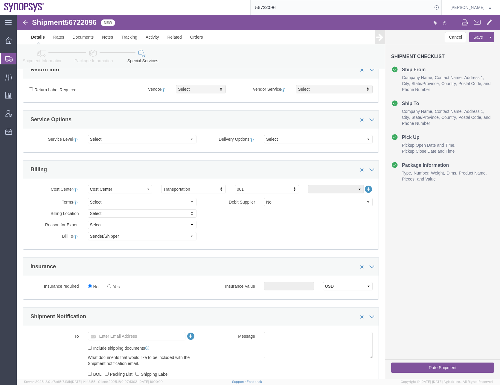
click span "56722096"
copy span "56722096"
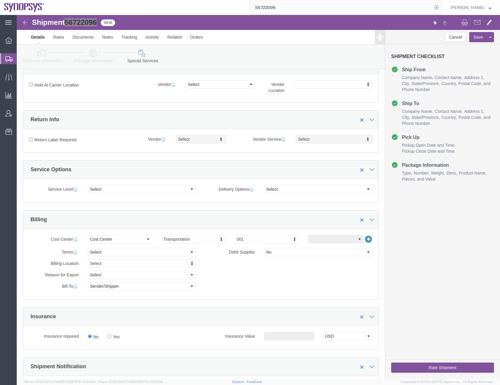
scroll to position [239, 0]
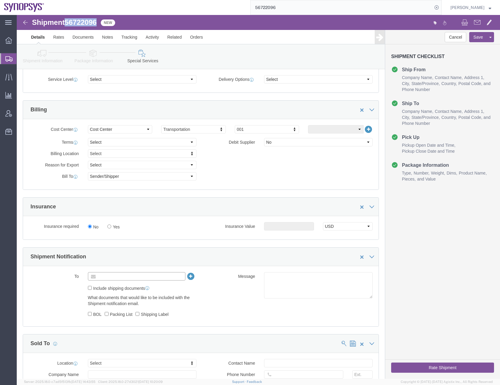
click input "text"
type input "[EMAIL_ADDRESS][DOMAIN_NAME]"
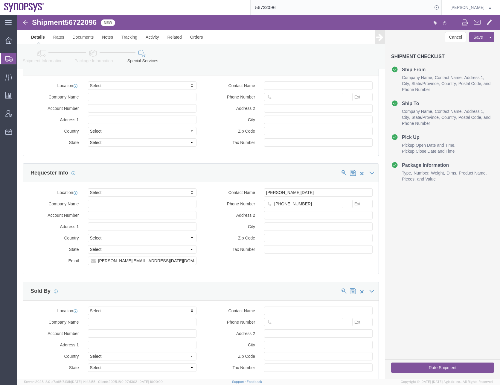
scroll to position [539, 0]
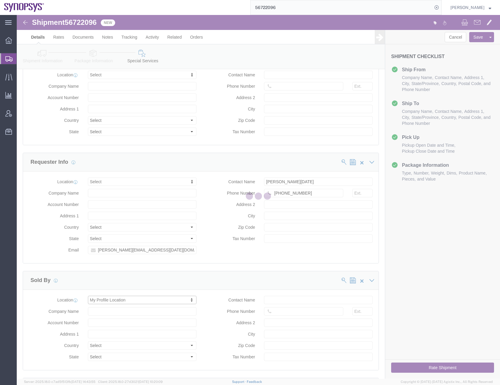
select select "CA"
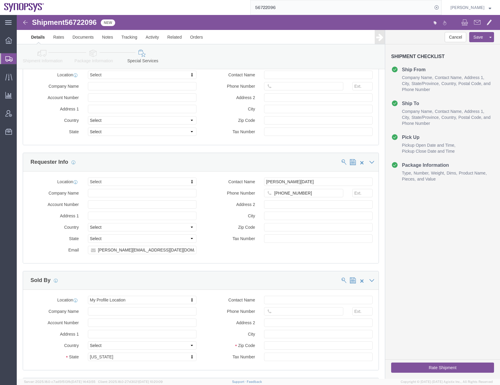
click div "Location Select Select My Profile Location [GEOGRAPHIC_DATA] DE04 Agrate Brianz…"
click input "Phone Number"
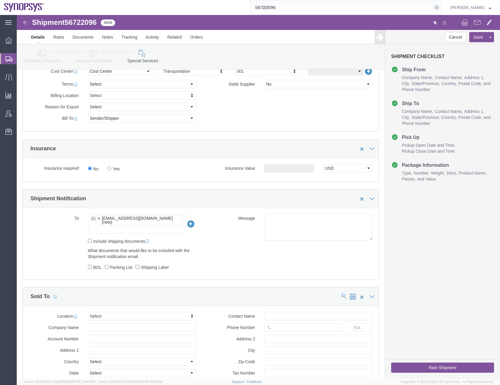
scroll to position [299, 0]
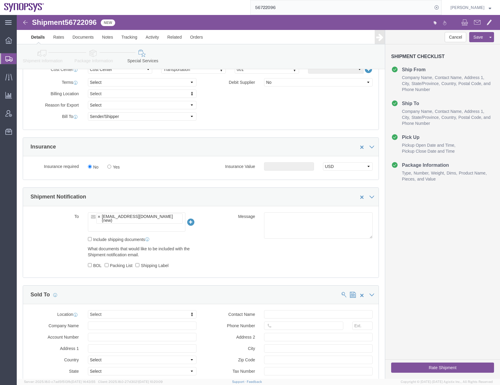
type input "6505845000"
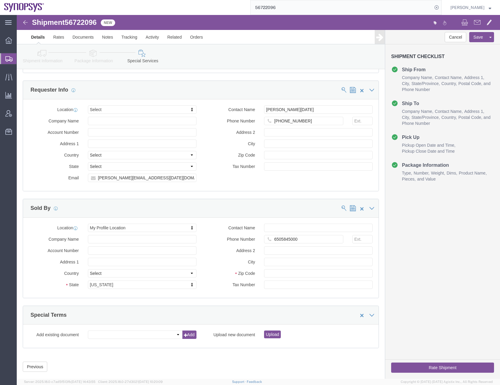
scroll to position [611, 0]
click button "Rate Shipment"
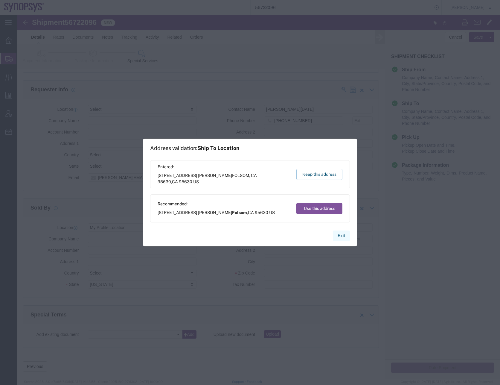
click at [342, 237] on button "Exit" at bounding box center [341, 235] width 17 height 10
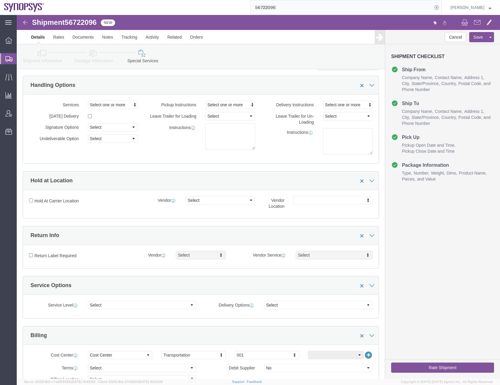
scroll to position [13, 0]
click icon
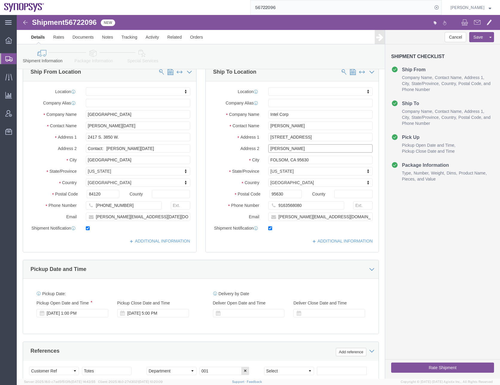
drag, startPoint x: 287, startPoint y: 131, endPoint x: 219, endPoint y: 136, distance: 68.7
click div "Address 2 [PERSON_NAME]"
click input "FOLSOM, CA 95630"
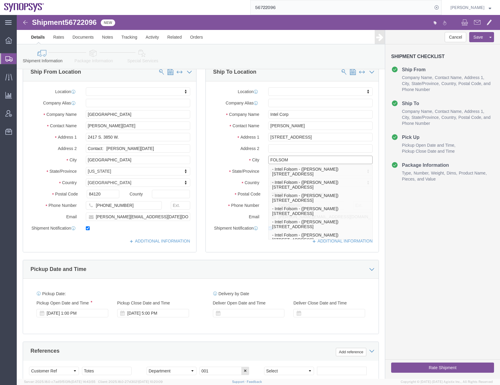
type input "FOLSOM"
click div "Pickup Date and Time"
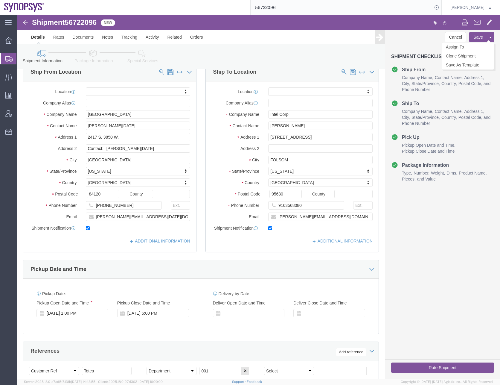
click button "Save"
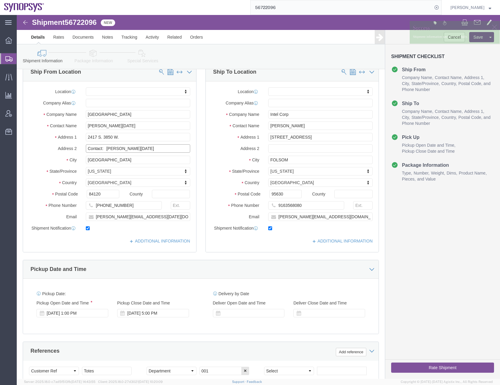
drag, startPoint x: 123, startPoint y: 133, endPoint x: 51, endPoint y: 130, distance: 71.9
click div "Address 2 Contact: [PERSON_NAME][DATE]"
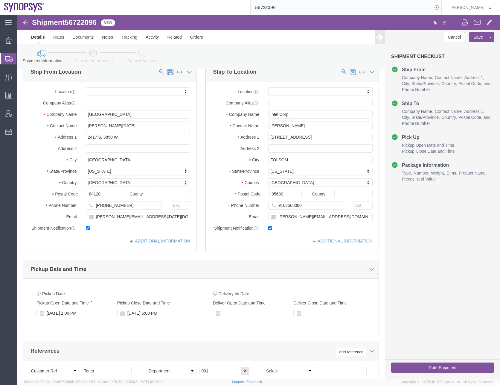
click input "2417 S. 3850 W."
click button "Save"
click button "Rate Shipment"
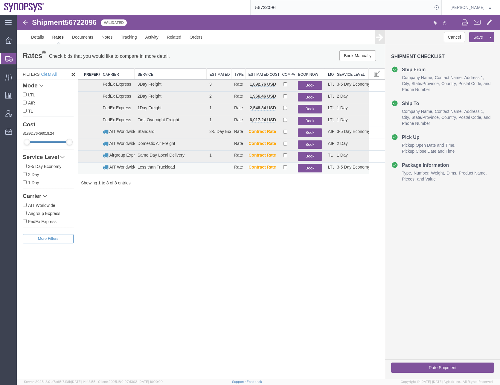
click at [313, 169] on button "Book" at bounding box center [310, 168] width 24 height 9
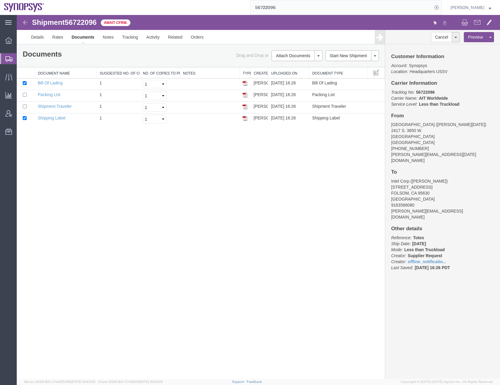
click at [211, 165] on div "Shipment 56722096 4 of 4 Await Cfrm. Details Rates Documents Notes Tracking Act…" at bounding box center [259, 197] width 484 height 364
click at [8, 57] on icon at bounding box center [8, 58] width 7 height 5
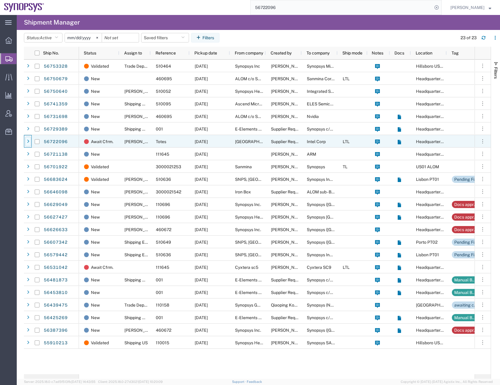
click at [28, 142] on icon at bounding box center [28, 141] width 2 height 4
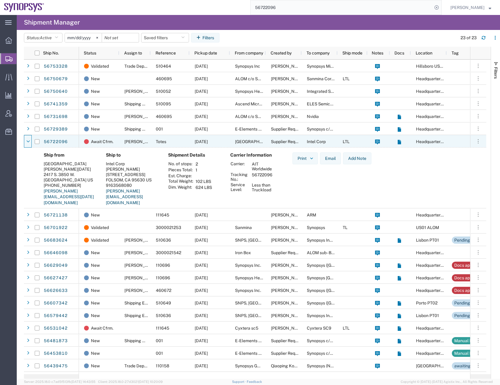
click at [28, 142] on icon at bounding box center [28, 141] width 4 height 4
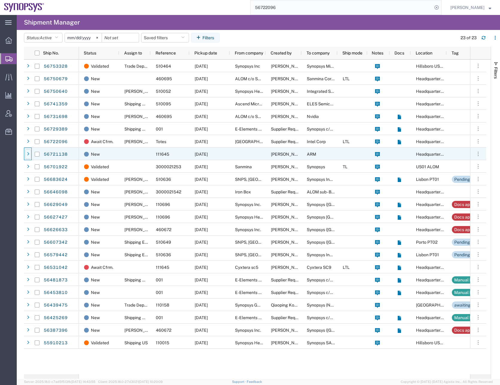
click at [30, 153] on div at bounding box center [28, 154] width 6 height 10
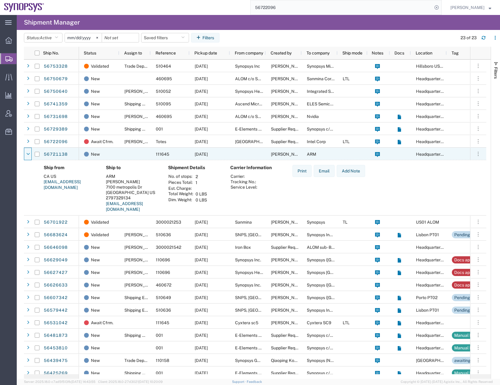
click at [30, 153] on div at bounding box center [28, 154] width 6 height 10
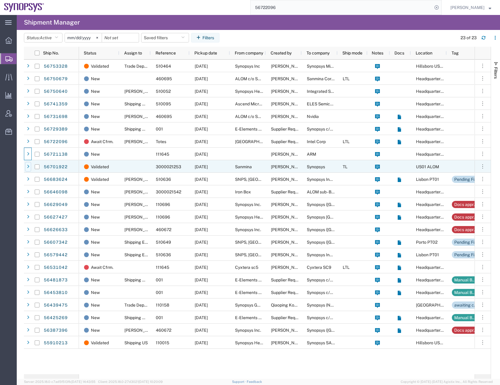
click at [29, 166] on div at bounding box center [28, 167] width 6 height 10
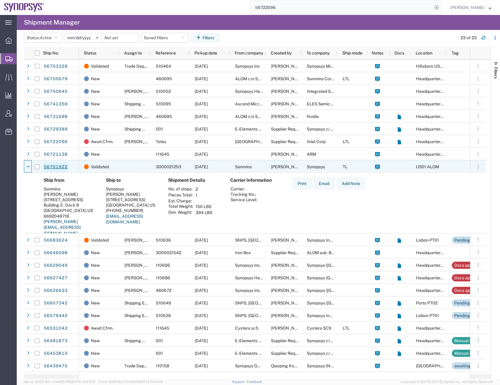
click at [59, 165] on link "56701922" at bounding box center [55, 167] width 25 height 10
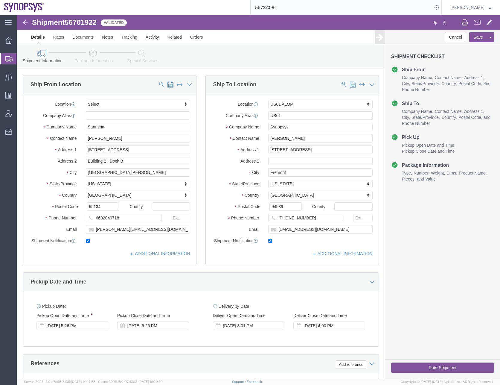
select select
select select "65511"
click span "56701922"
copy span "56701922"
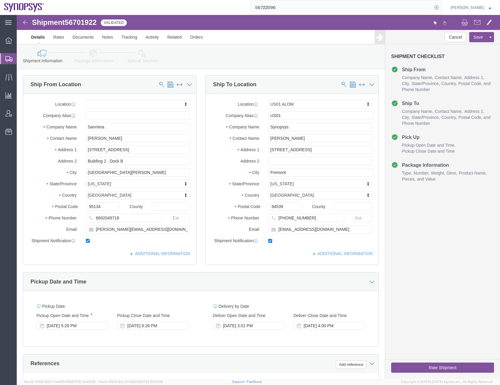
click div "Cancel Save Preview Assign To Clone Shipment Save As Template Shipment Checklis…"
click at [10, 58] on icon at bounding box center [8, 58] width 7 height 5
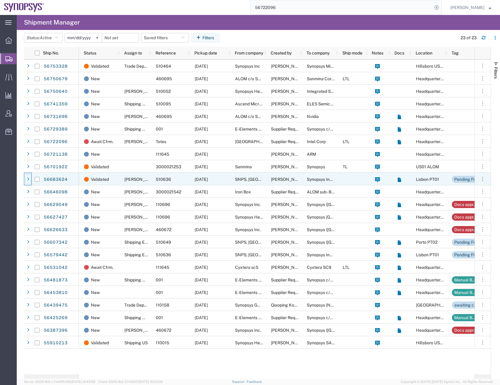
click at [28, 182] on div at bounding box center [28, 180] width 6 height 10
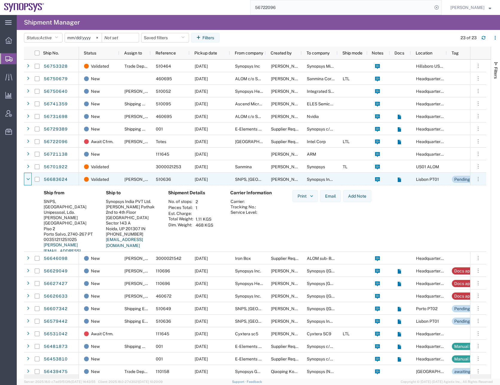
click at [28, 182] on div at bounding box center [28, 180] width 6 height 10
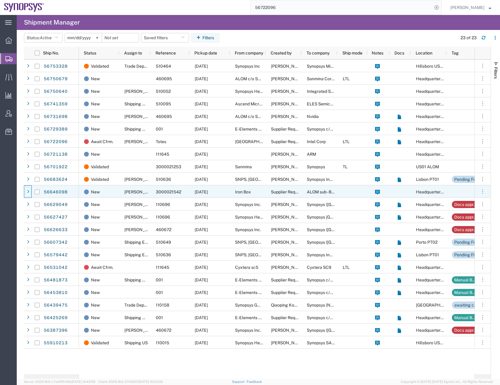
click at [28, 191] on icon at bounding box center [28, 192] width 2 height 4
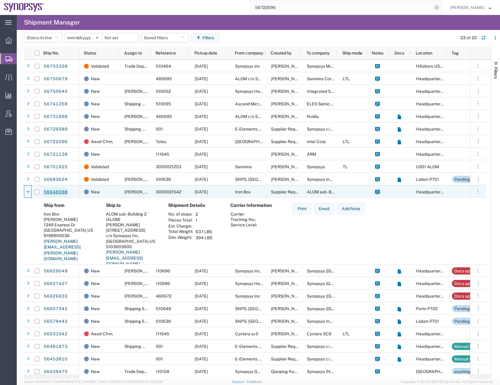
click at [57, 191] on link "56646098" at bounding box center [55, 192] width 25 height 10
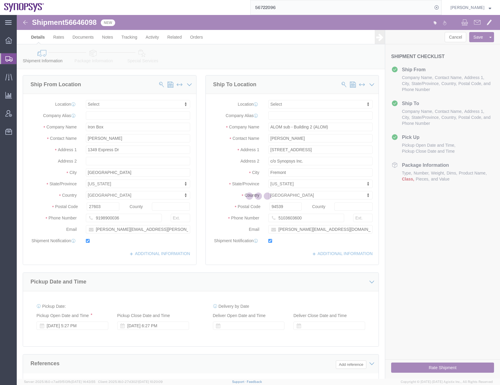
select select
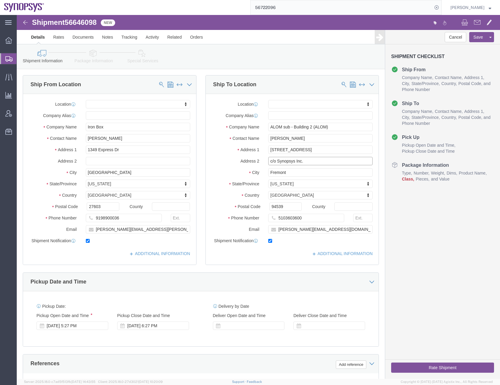
drag, startPoint x: 298, startPoint y: 145, endPoint x: 242, endPoint y: 147, distance: 55.1
click div "Address 2 c/o Synopsys Inc."
drag, startPoint x: 315, startPoint y: 112, endPoint x: 294, endPoint y: 113, distance: 21.0
click input "ALOM sub - Building 2 (ALOM)"
paste input "c/o Synopsys Inc."
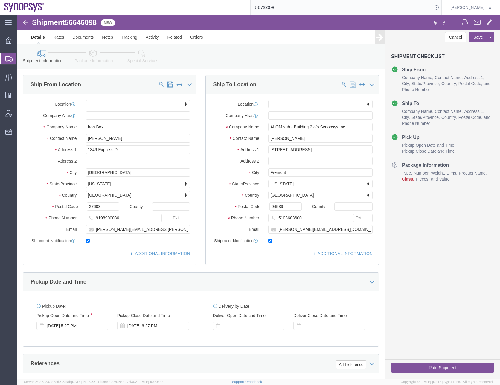
click div "Shipment Information Package Information Special Services"
drag, startPoint x: 294, startPoint y: 111, endPoint x: 275, endPoint y: 112, distance: 18.9
click input "ALOM sub - Building 2 c/o Synopsys Inc."
type input "ALOM sub c/o Synopsys Inc."
click input "text"
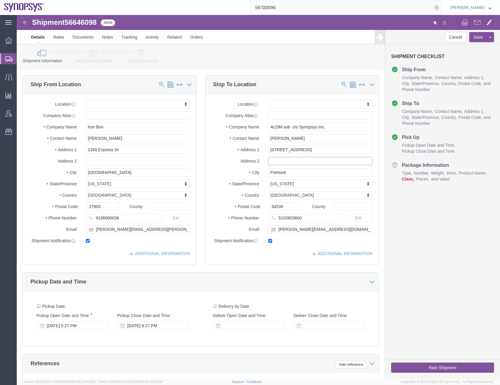
paste input "Building 2"
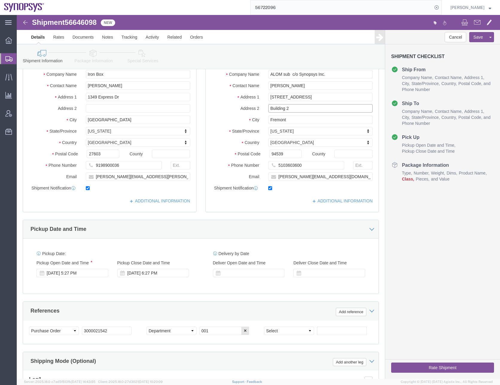
scroll to position [90, 0]
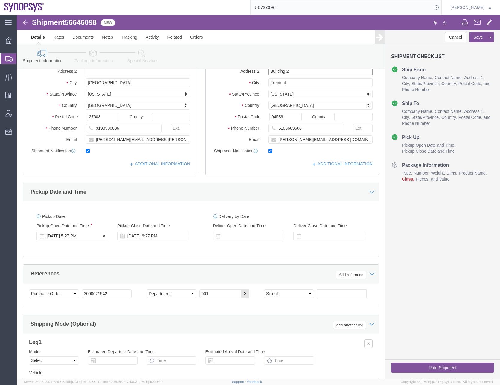
type input "Building 2"
click div "[DATE] 5:27 PM"
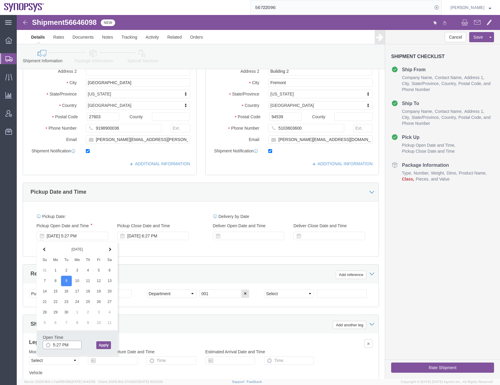
click input "5:27 PM"
type input "1:00 PM"
click button "Apply"
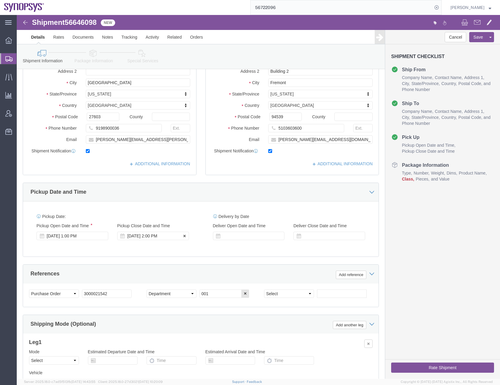
click div "[DATE] 2:00 PM"
type input "5:00 PM"
click button "Apply"
click div "Ship From Location Location My Profile Location [GEOGRAPHIC_DATA] DE04 Agrate B…"
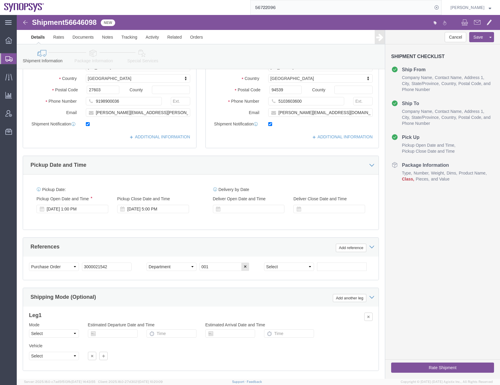
scroll to position [151, 0]
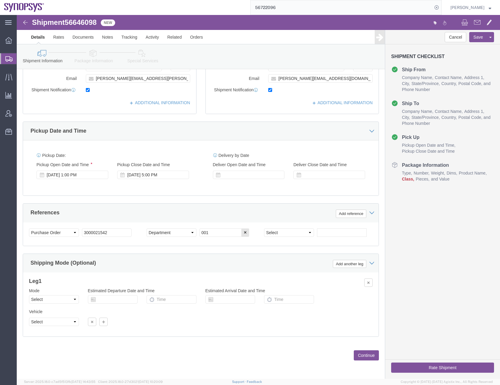
click button "Continue"
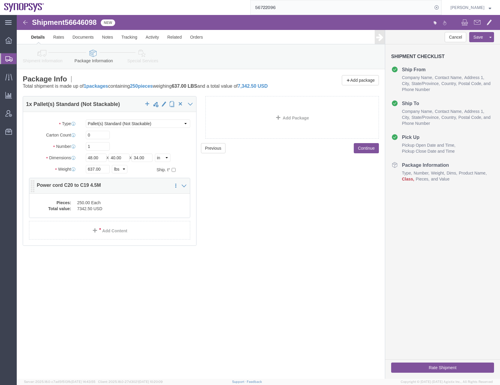
click dd "250.00 Each"
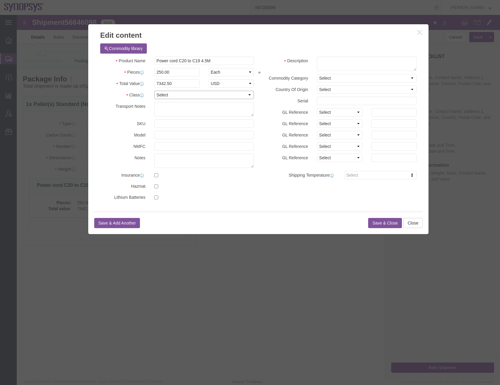
click select "Select 50 55 60 65 70 85 92.5 100 125 175 250 300 400"
select select "50"
click select "Select 50 55 60 65 70 85 92.5 100 125 175 250 300 400"
drag, startPoint x: 197, startPoint y: 45, endPoint x: 65, endPoint y: 61, distance: 133.0
click div "Edit content Commodity library Product Name Power cord C20 to C19 4.5M Pieces 2…"
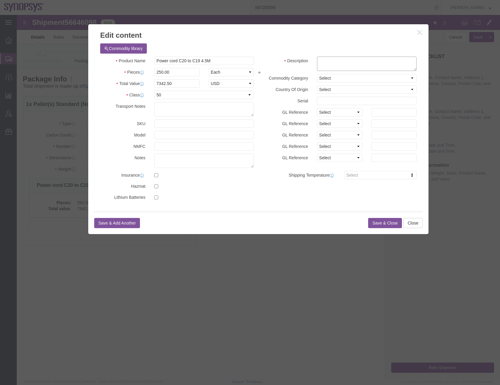
click textarea
paste textarea "Power cord C20 to C19 4.5M"
type textarea "Power cord C20 to C19 4.5M"
click button "Save & Close"
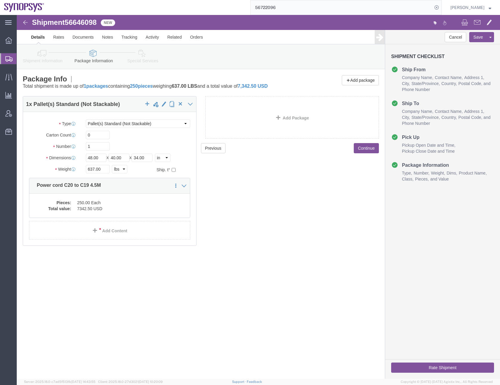
drag, startPoint x: 287, startPoint y: 218, endPoint x: 343, endPoint y: 176, distance: 69.9
click div "Previous Continue"
click button "Continue"
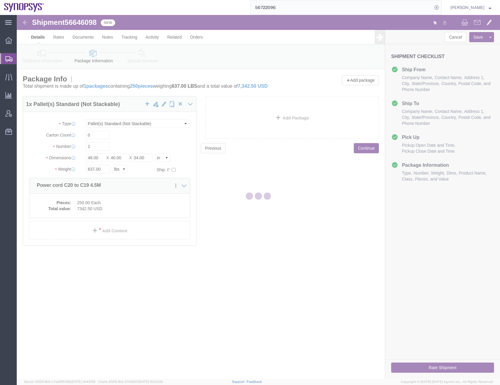
select select
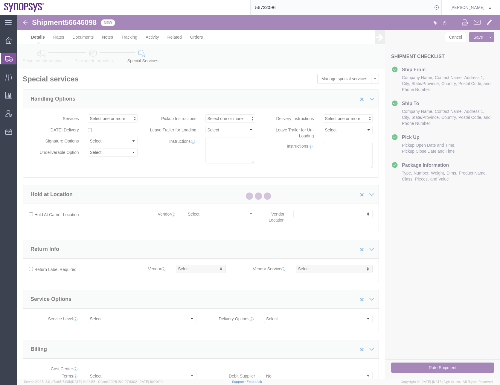
select select "COSTCENTER"
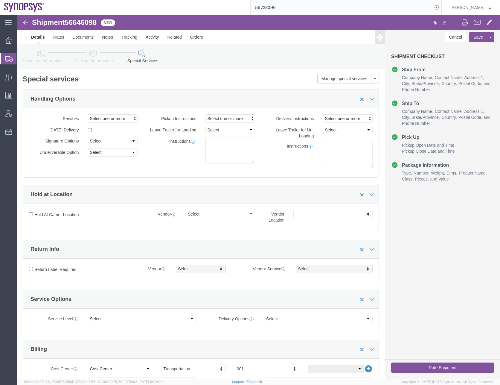
click div "Pickup Instructions Select one or more Crane Required Driver Assisted Loading F…"
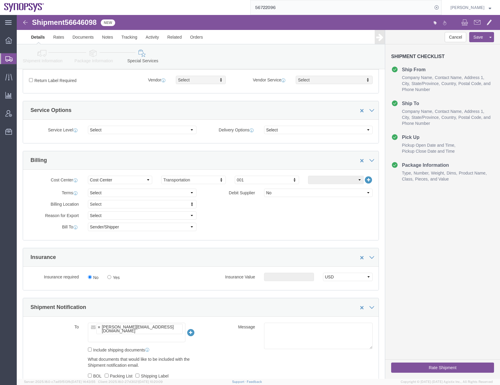
scroll to position [269, 0]
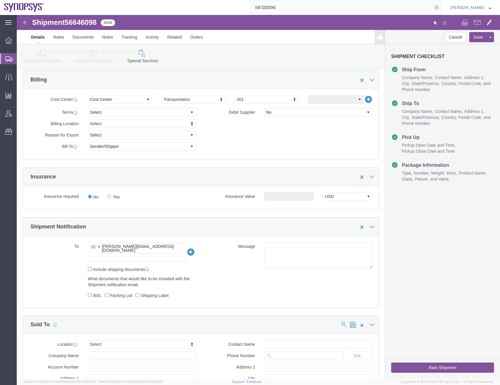
click input "text"
type input "[EMAIL_ADDRESS][DOMAIN_NAME]"
type input "[PERSON_NAME][EMAIL_ADDRESS][DOMAIN_NAME],[EMAIL_ADDRESS][DOMAIN_NAME]"
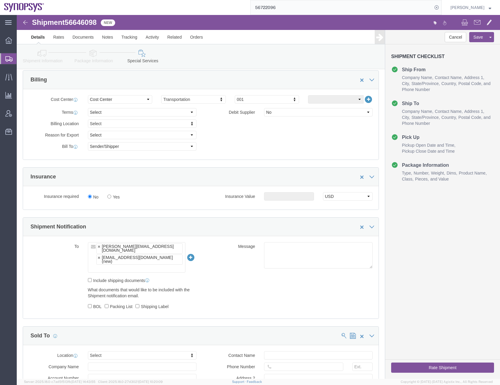
click div "What documents that would like to be included with the Shipment notification em…"
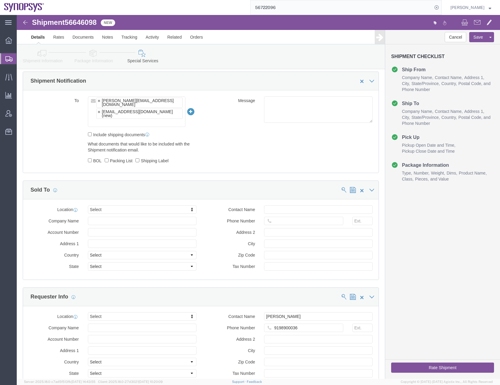
scroll to position [419, 0]
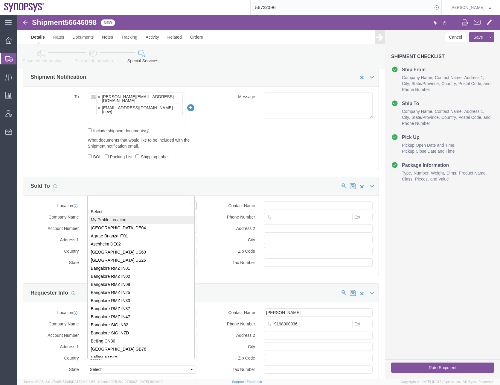
select select "MYPROFILE"
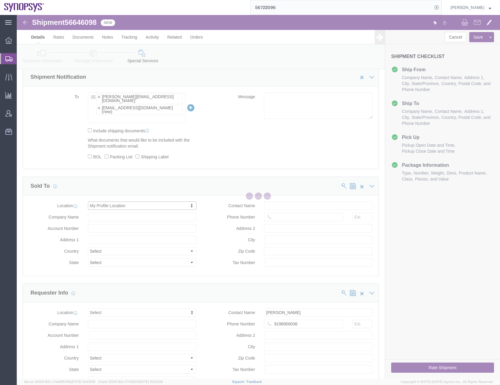
type input "Synopsys Headquarters USSV"
type input "[STREET_ADDRESS]"
select select "US"
type input "[PERSON_NAME]"
type input "0016505845000"
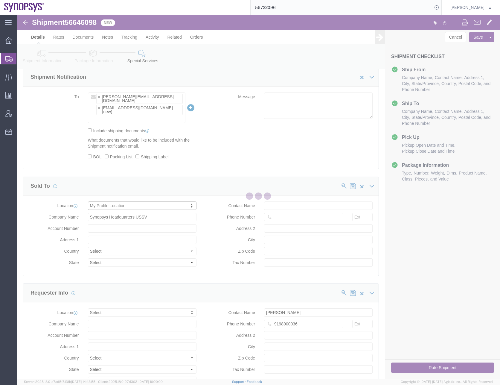
type input "Sunnyvale"
type input "94085"
type input "[US_EMPLOYER_IDENTIFICATION_NUMBER]"
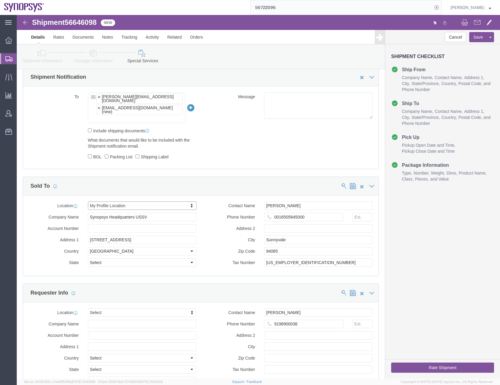
select select "CA"
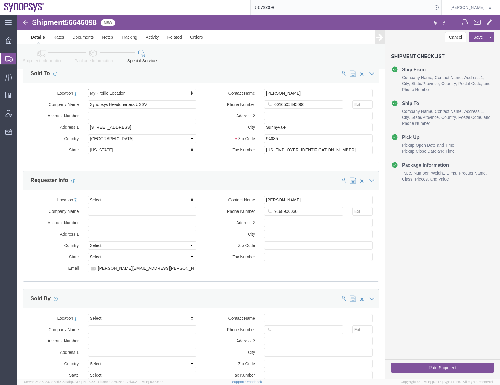
scroll to position [618, 0]
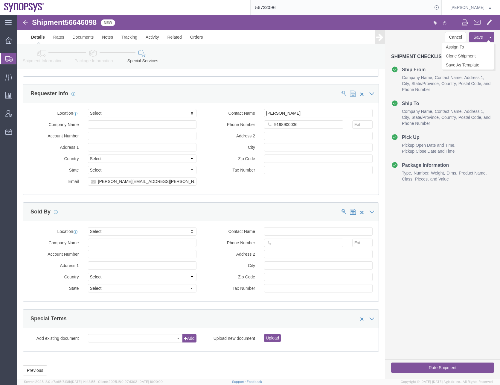
click button "Save"
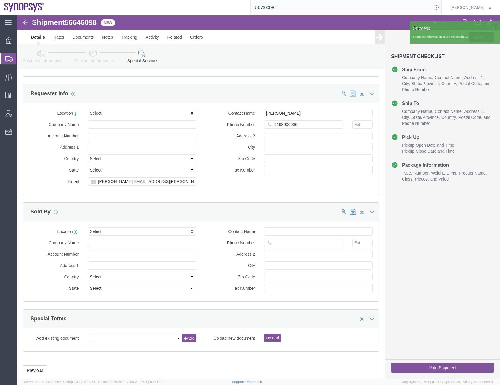
click button "Rate Shipment"
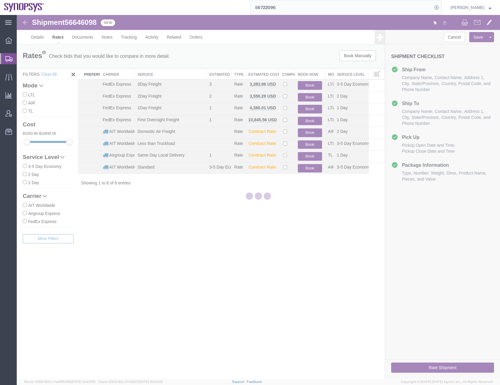
scroll to position [0, 0]
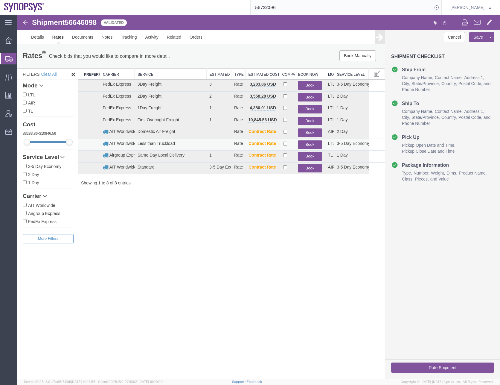
click at [313, 143] on button "Book" at bounding box center [310, 144] width 24 height 9
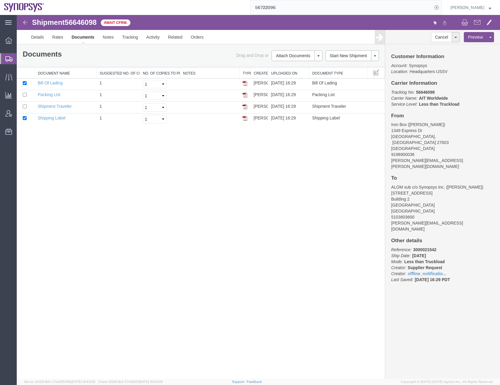
click at [221, 239] on div "Shipment 56646098 4 of 4 Await Cfrm. Details Rates Documents Notes Tracking Act…" at bounding box center [259, 197] width 484 height 364
click at [7, 59] on icon at bounding box center [8, 58] width 7 height 5
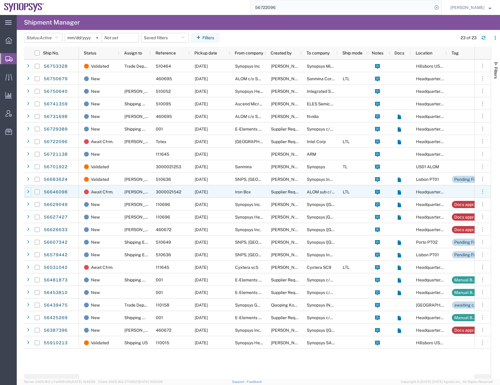
click at [29, 192] on icon at bounding box center [28, 192] width 2 height 4
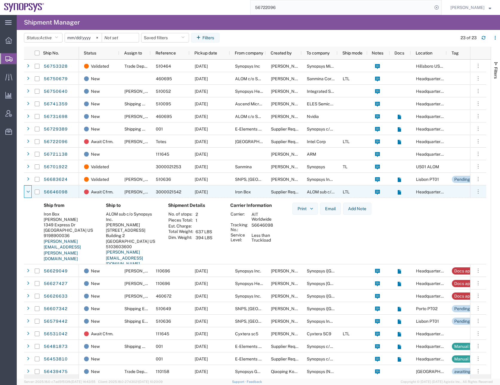
click at [29, 192] on icon at bounding box center [28, 192] width 4 height 4
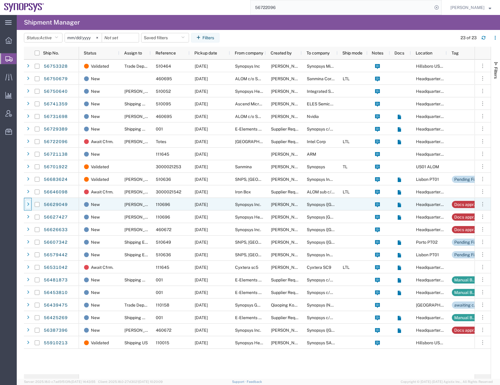
click at [28, 204] on icon at bounding box center [28, 204] width 2 height 4
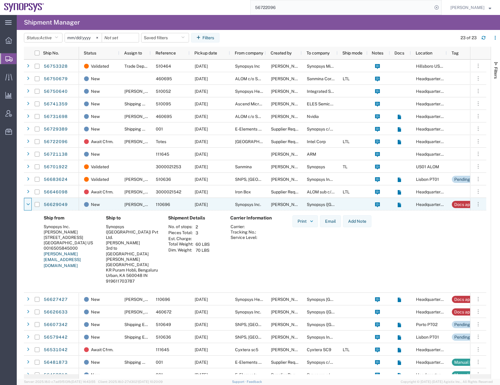
click at [28, 204] on icon at bounding box center [28, 204] width 4 height 4
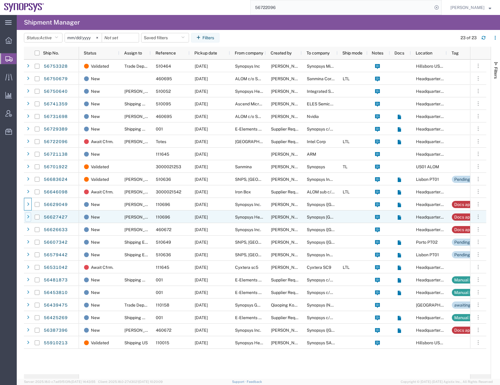
click at [29, 214] on div at bounding box center [28, 217] width 6 height 10
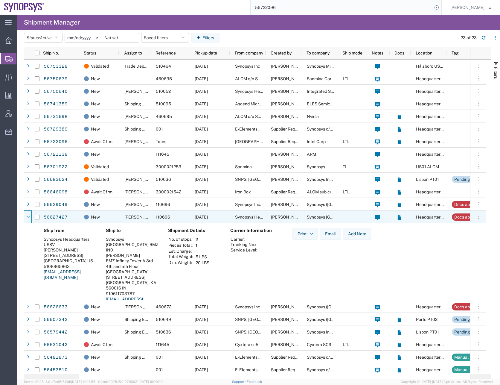
click at [29, 214] on div at bounding box center [28, 217] width 6 height 10
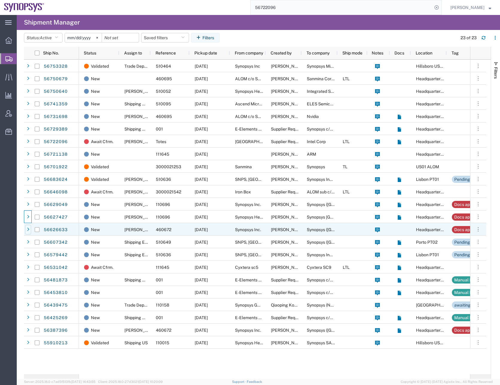
click at [28, 228] on icon at bounding box center [28, 229] width 2 height 4
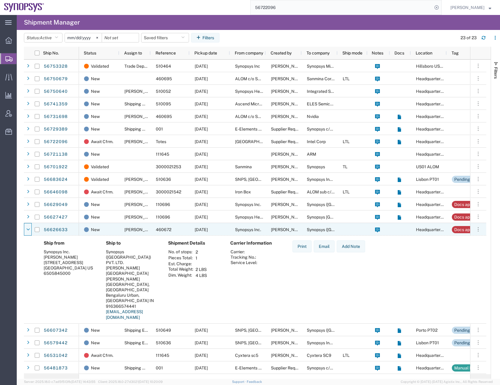
click at [28, 228] on icon at bounding box center [28, 229] width 4 height 4
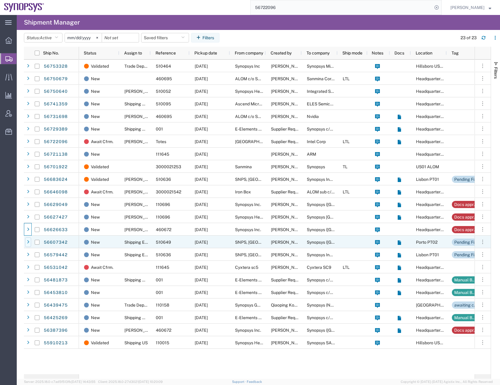
click at [28, 242] on icon at bounding box center [28, 242] width 2 height 4
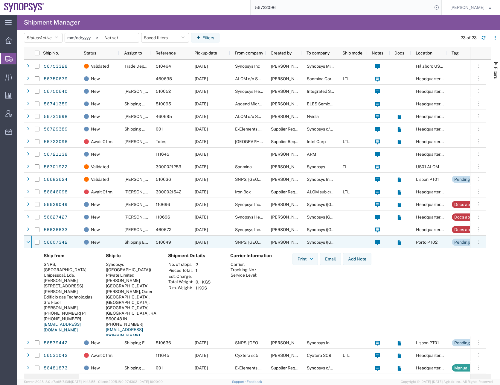
click at [28, 242] on icon at bounding box center [28, 242] width 4 height 4
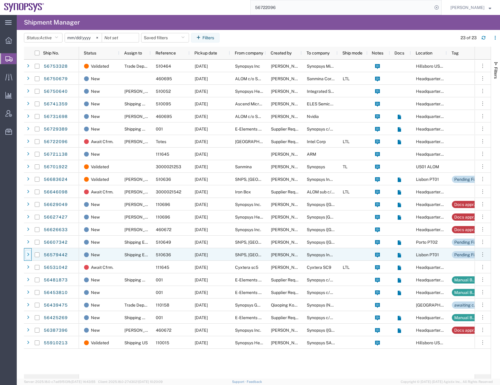
click at [28, 256] on icon at bounding box center [28, 255] width 2 height 4
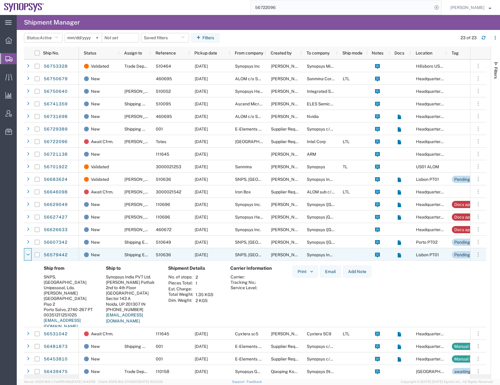
click at [28, 256] on icon at bounding box center [28, 255] width 4 height 4
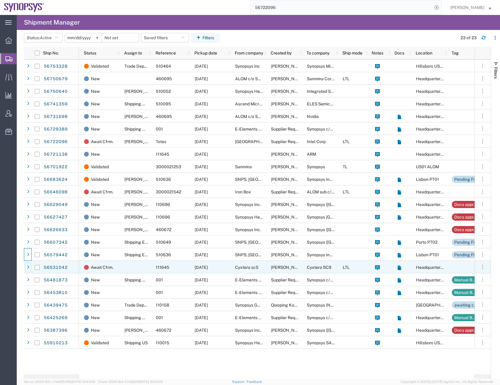
click at [27, 269] on icon at bounding box center [28, 267] width 2 height 4
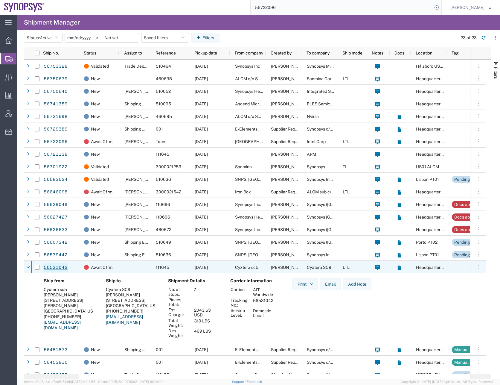
click at [48, 267] on link "56531042" at bounding box center [55, 268] width 25 height 10
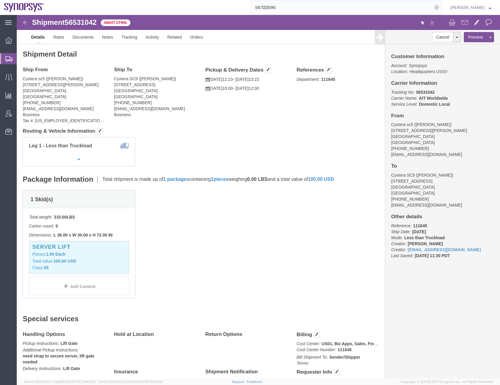
click span "56531042"
copy span "56531042"
click div "Leg 1 - Less than Truckload"
click link "Tracking"
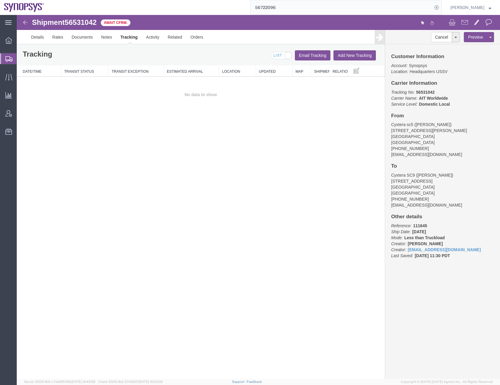
click at [354, 57] on button "Add New Tracking" at bounding box center [355, 55] width 43 height 10
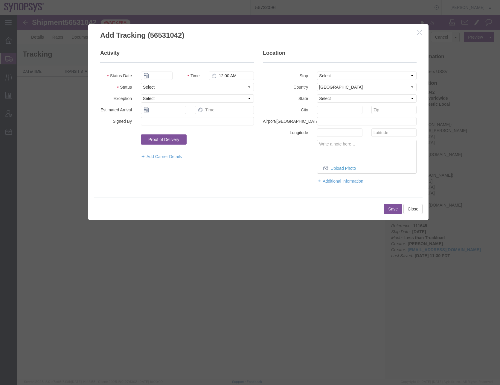
type input "[DATE]"
type input "5:00 PM"
click at [160, 87] on select "Select Arrival Notice Available Arrival Notice Imported Arrive at Delivery Loca…" at bounding box center [197, 87] width 113 height 8
select select "DELIVRED"
click at [141, 83] on select "Select Arrival Notice Available Arrival Notice Imported Arrive at Delivery Loca…" at bounding box center [197, 87] width 113 height 8
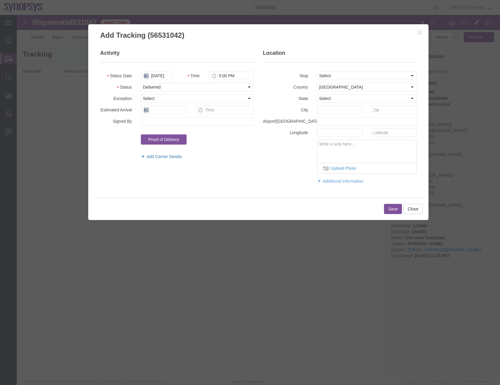
click at [165, 158] on link "Add Carrier Details" at bounding box center [197, 157] width 113 height 6
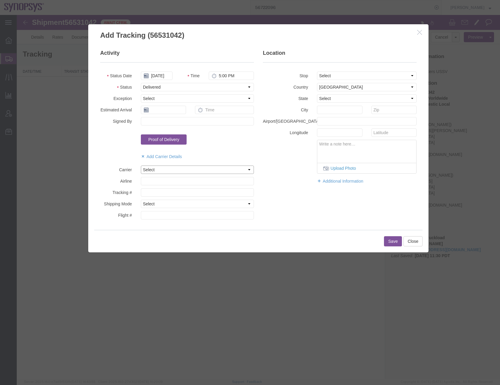
click at [155, 169] on select "Select AIT Worldwide Aerly Bird Airgroup Express Alfaloc DHL DSV Air & Sea Inc …" at bounding box center [197, 170] width 113 height 8
select select "78"
click at [141, 166] on select "Select AIT Worldwide Aerly Bird Airgroup Express Alfaloc DHL DSV Air & Sea Inc …" at bounding box center [197, 170] width 113 height 8
click at [153, 184] on input "text" at bounding box center [197, 181] width 113 height 8
click at [148, 192] on input "text" at bounding box center [197, 192] width 113 height 8
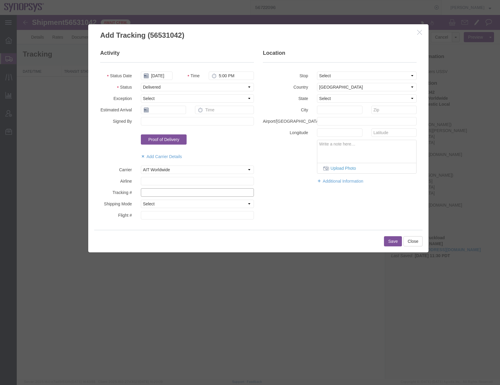
paste input "SF102417764"
type input "SF102417764"
click at [163, 75] on input "[DATE]" at bounding box center [157, 76] width 32 height 8
click at [146, 85] on icon at bounding box center [145, 86] width 1 height 4
click at [175, 130] on td "20" at bounding box center [174, 131] width 9 height 9
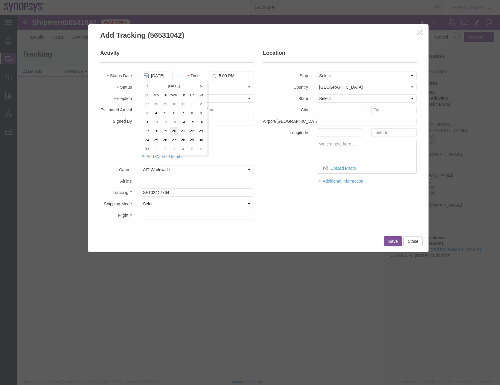
type input "[DATE]"
click at [392, 240] on button "Save" at bounding box center [393, 241] width 18 height 10
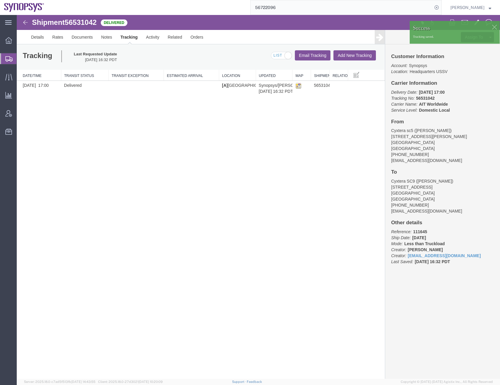
click at [128, 182] on div "Shipment 56531042 1 of 1 Delivered Details Rates Documents Notes Tracking Activ…" at bounding box center [259, 197] width 484 height 364
click at [10, 58] on icon at bounding box center [8, 58] width 7 height 5
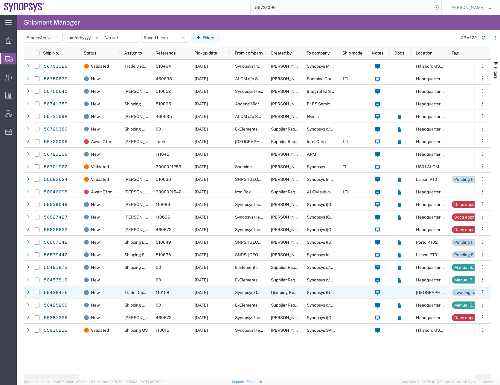
click at [29, 292] on div at bounding box center [28, 293] width 6 height 10
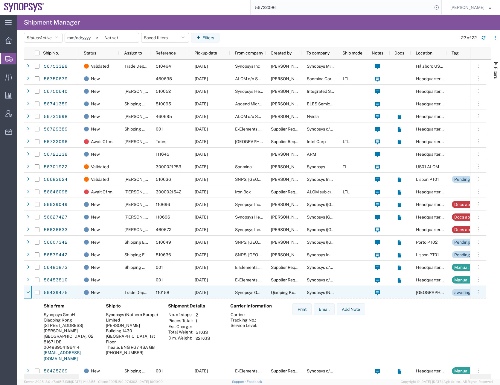
click at [29, 292] on icon at bounding box center [28, 292] width 4 height 4
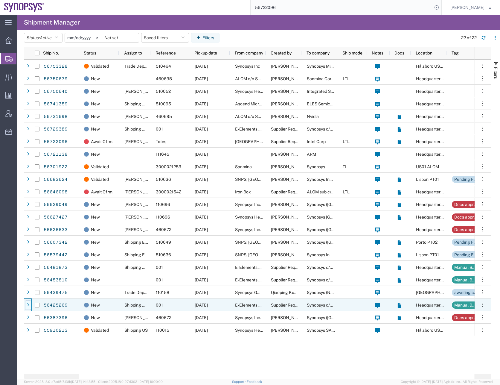
click at [26, 304] on div at bounding box center [28, 305] width 6 height 10
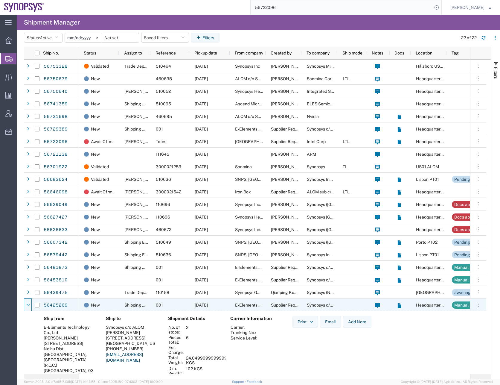
click at [26, 304] on div at bounding box center [28, 305] width 6 height 10
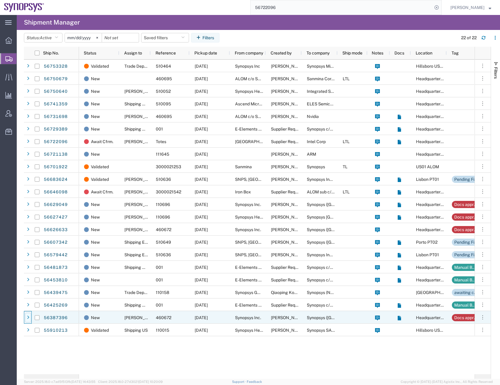
click at [28, 315] on div at bounding box center [28, 318] width 6 height 10
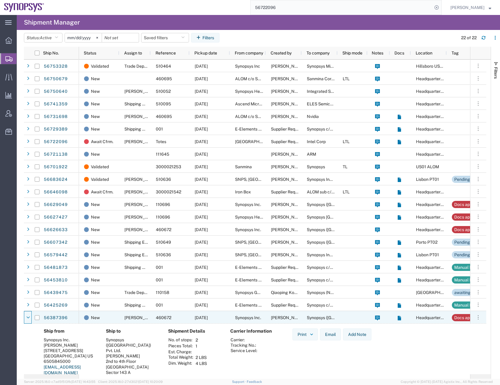
click at [28, 315] on div at bounding box center [28, 318] width 6 height 10
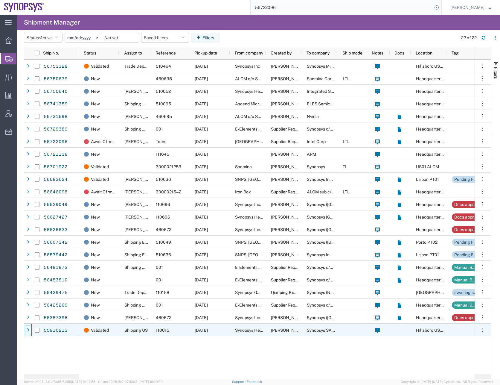
click at [27, 327] on div at bounding box center [28, 330] width 6 height 10
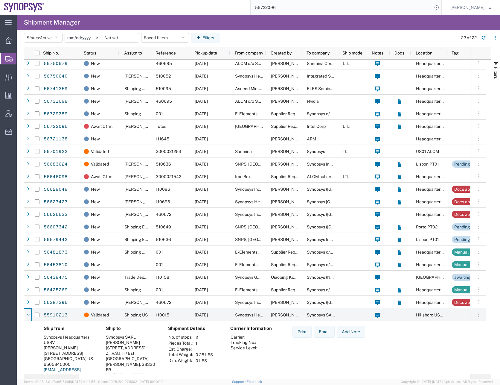
scroll to position [28, 0]
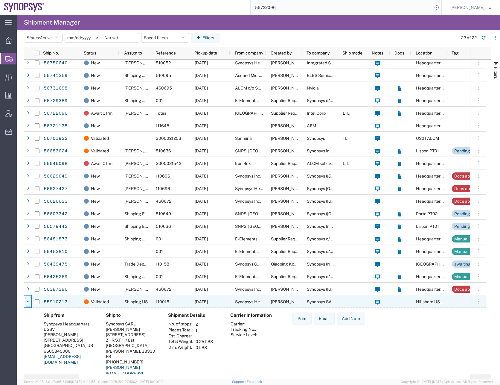
click at [28, 303] on icon at bounding box center [28, 302] width 4 height 4
